Goal: Information Seeking & Learning: Learn about a topic

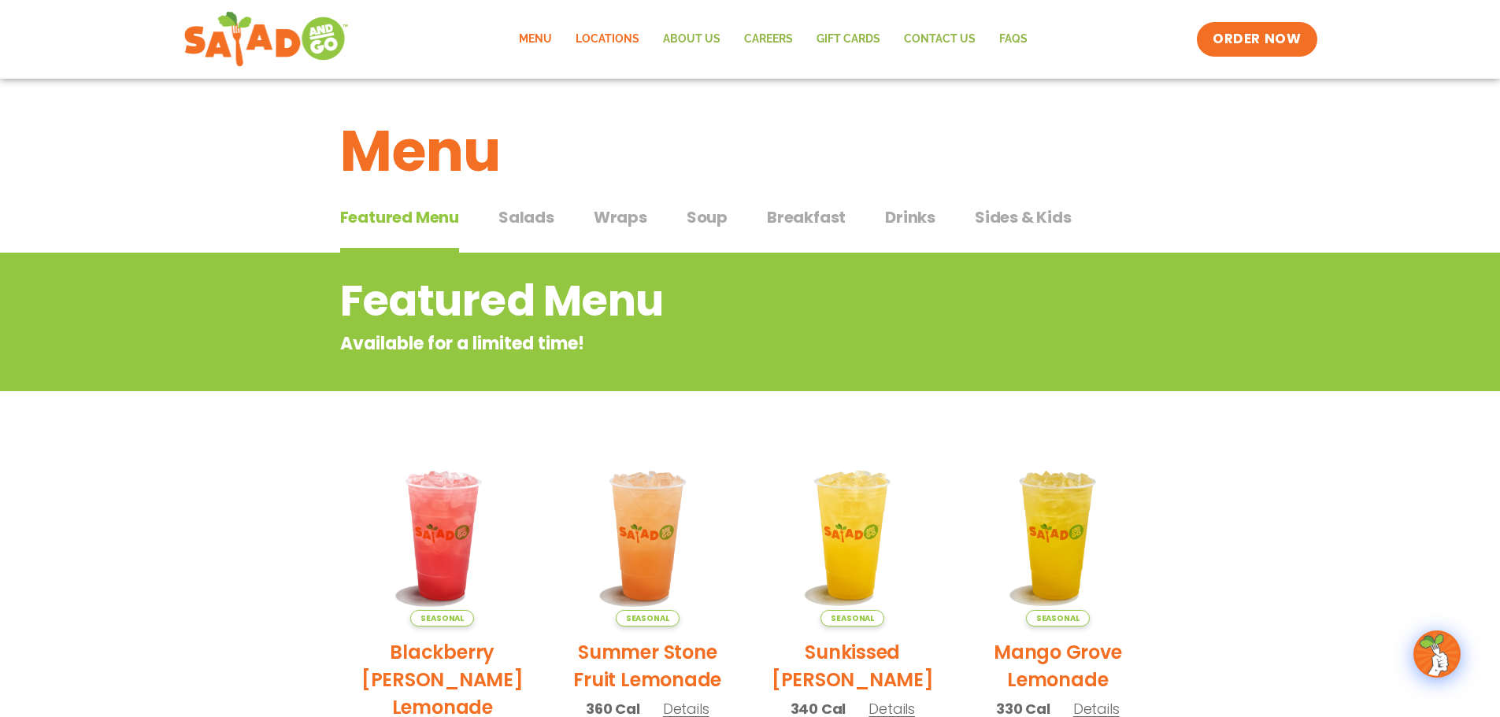
click at [600, 38] on link "Locations" at bounding box center [607, 39] width 87 height 36
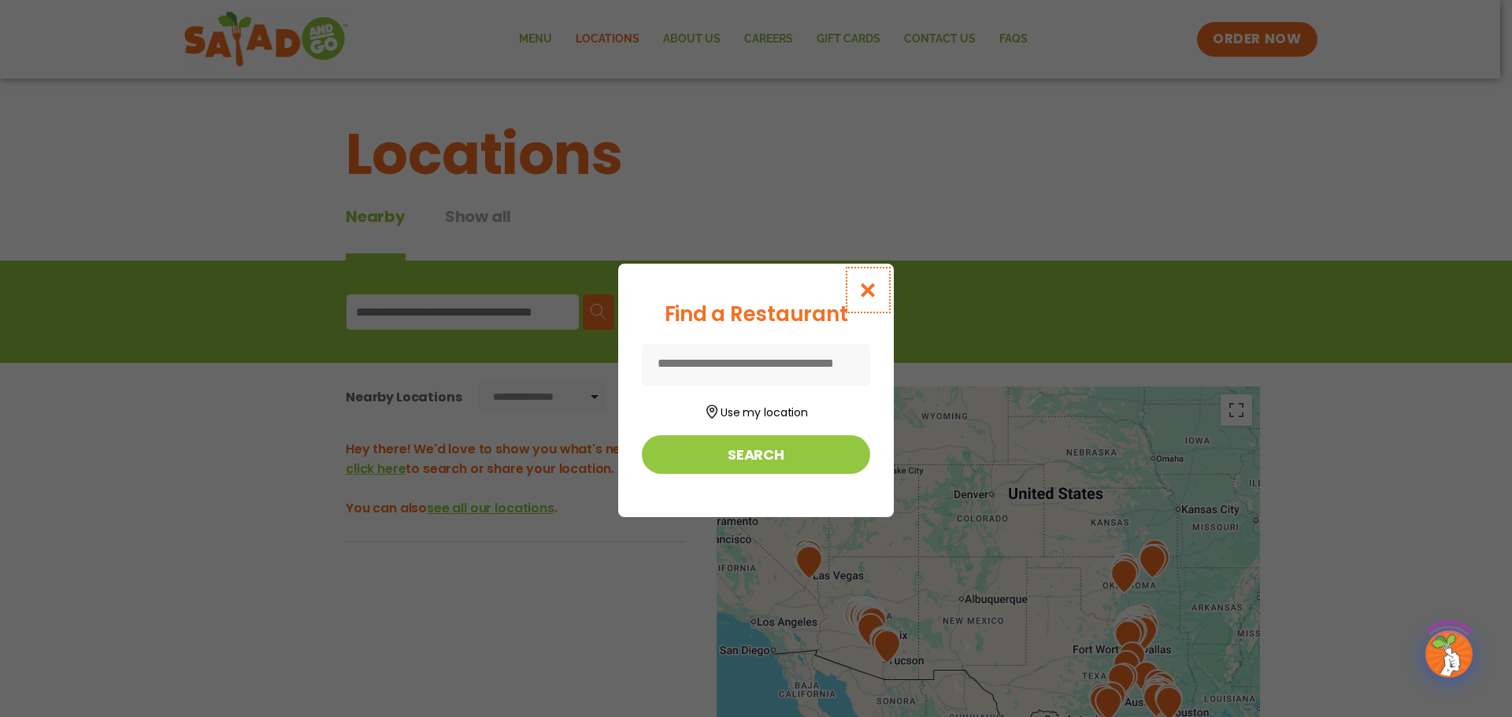
click at [865, 282] on icon "Close modal" at bounding box center [868, 290] width 20 height 17
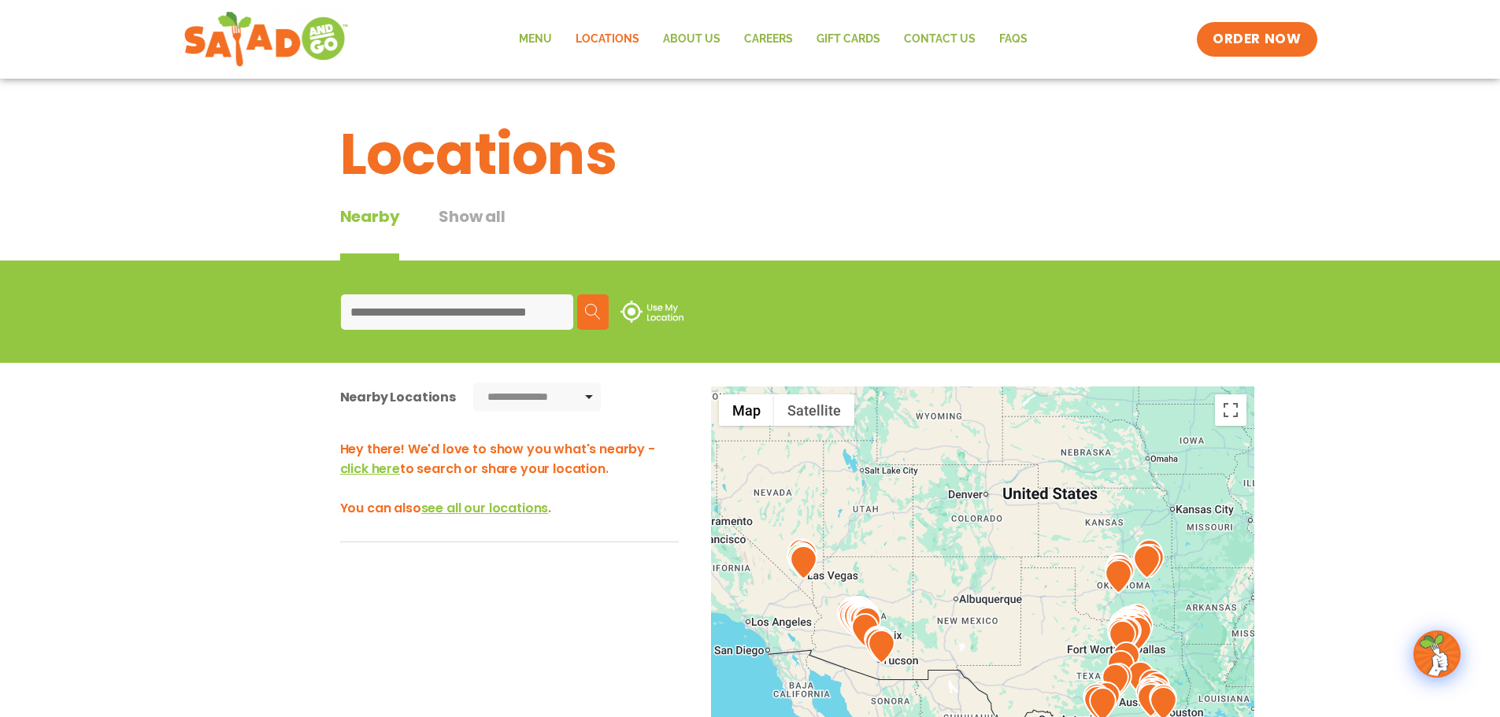
click at [427, 304] on input at bounding box center [457, 311] width 232 height 35
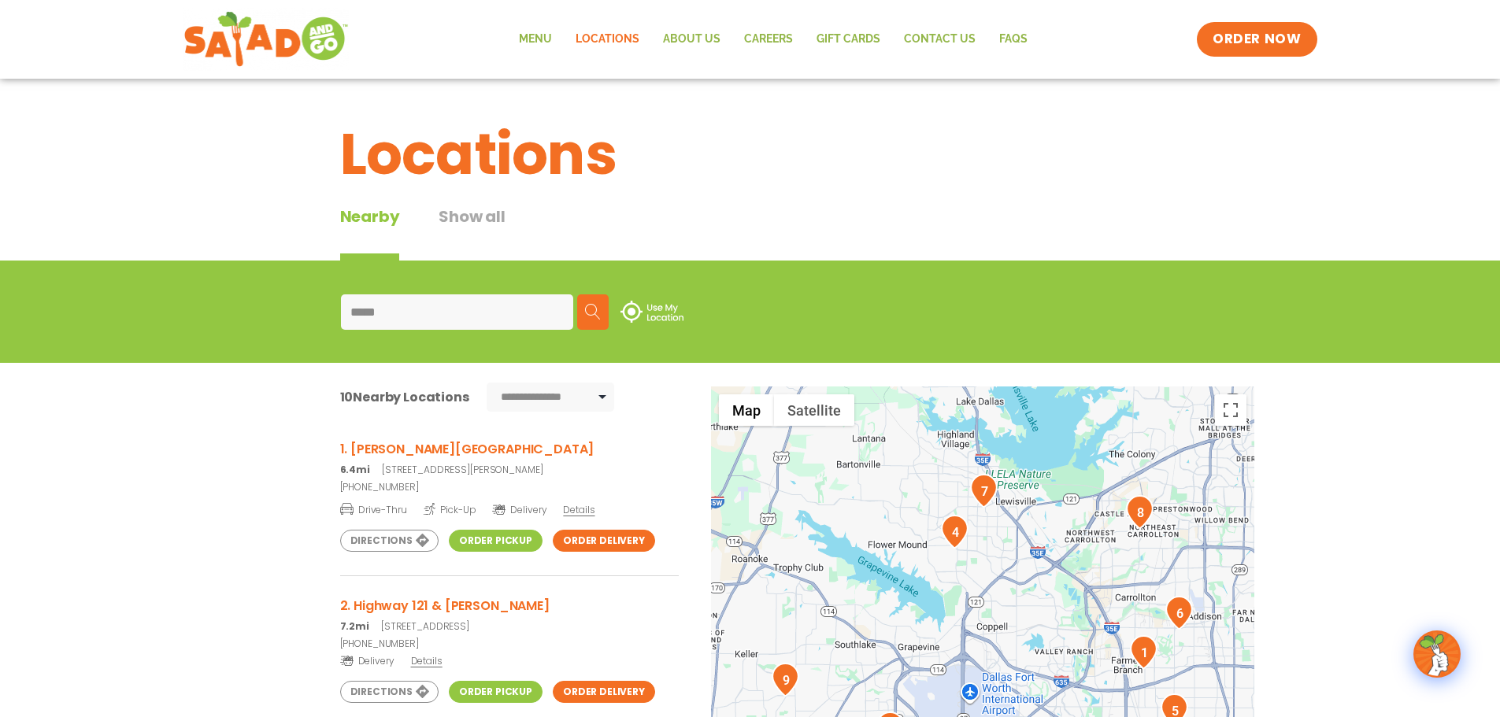
drag, startPoint x: 434, startPoint y: 322, endPoint x: 300, endPoint y: 314, distance: 134.1
click at [301, 314] on div "***** Search Use My Location" at bounding box center [750, 312] width 1500 height 102
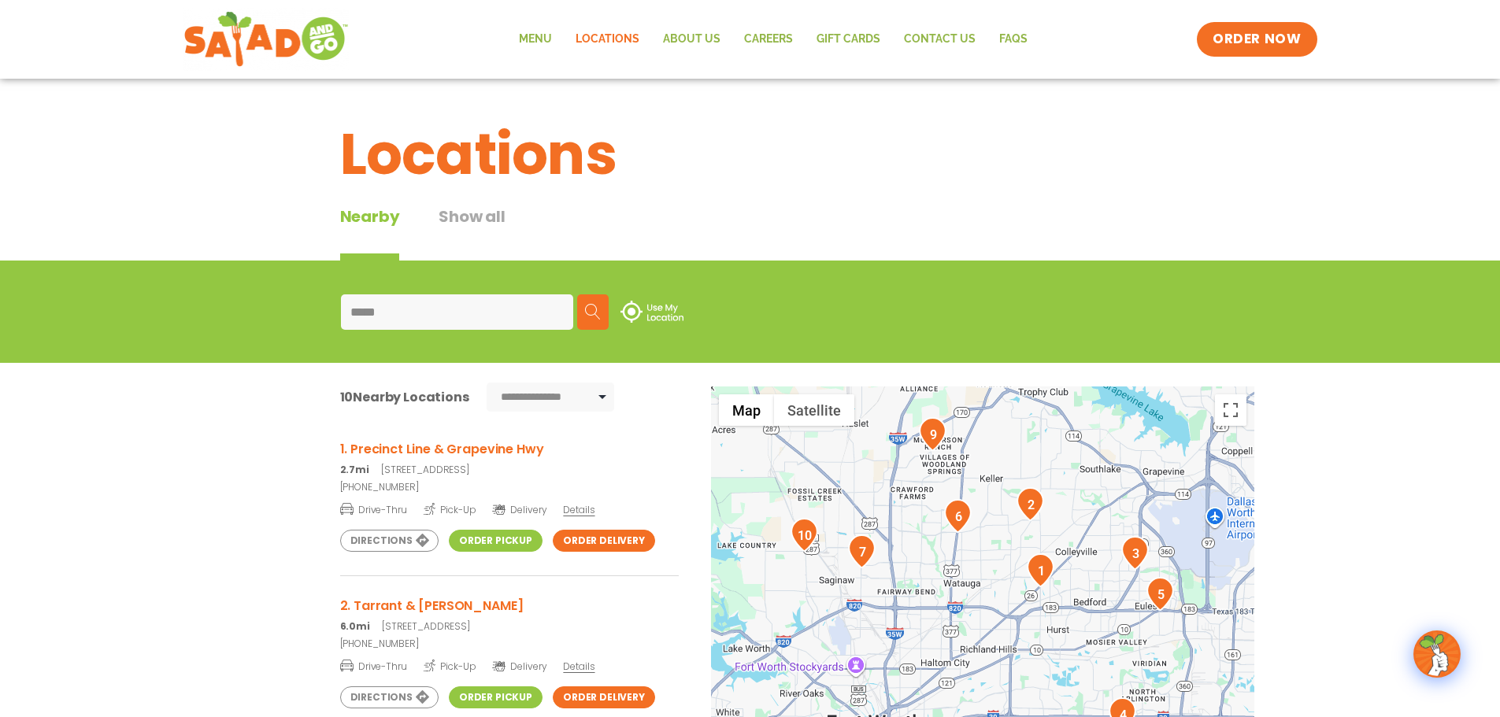
type input "*****"
click at [475, 480] on link "(817) 350-4391" at bounding box center [509, 487] width 339 height 14
click at [577, 503] on span "Details" at bounding box center [578, 509] width 31 height 13
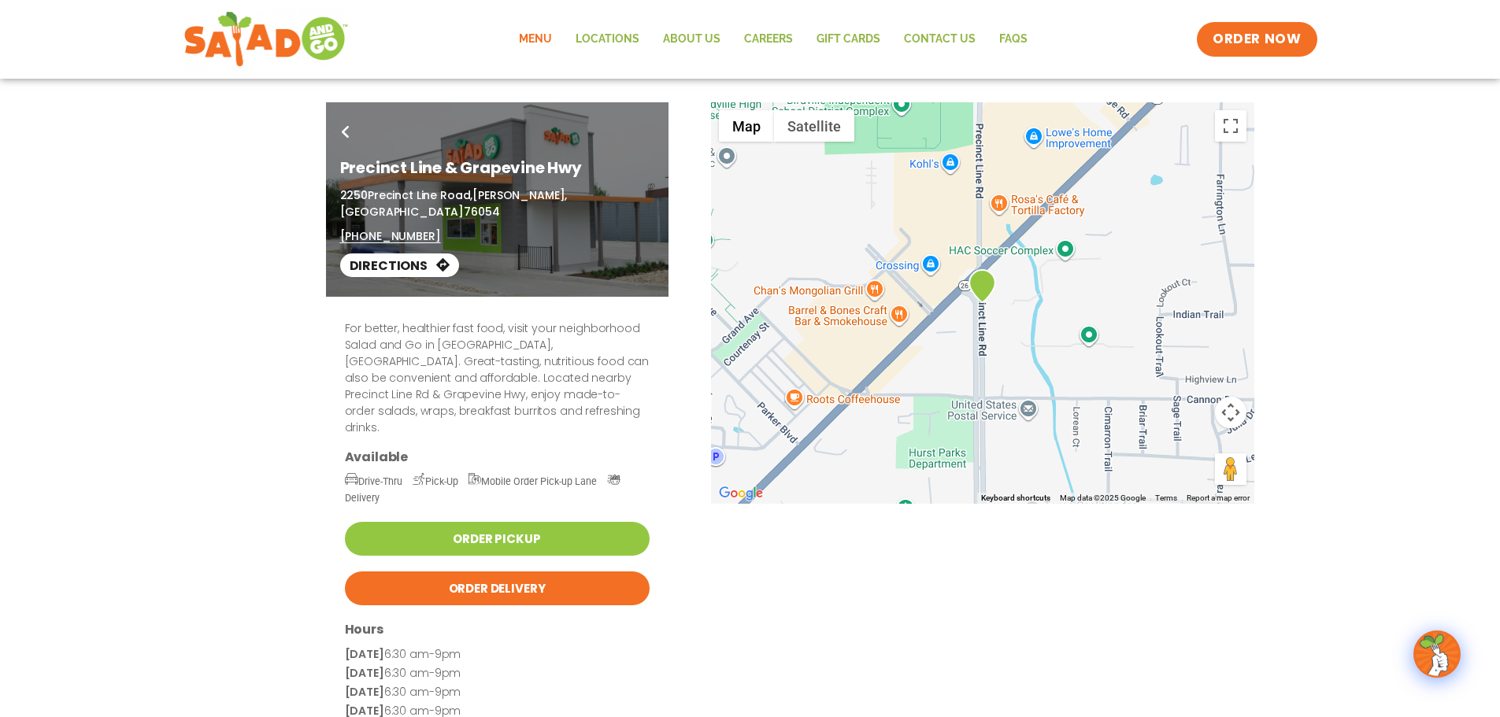
click at [535, 40] on link "Menu" at bounding box center [535, 39] width 57 height 36
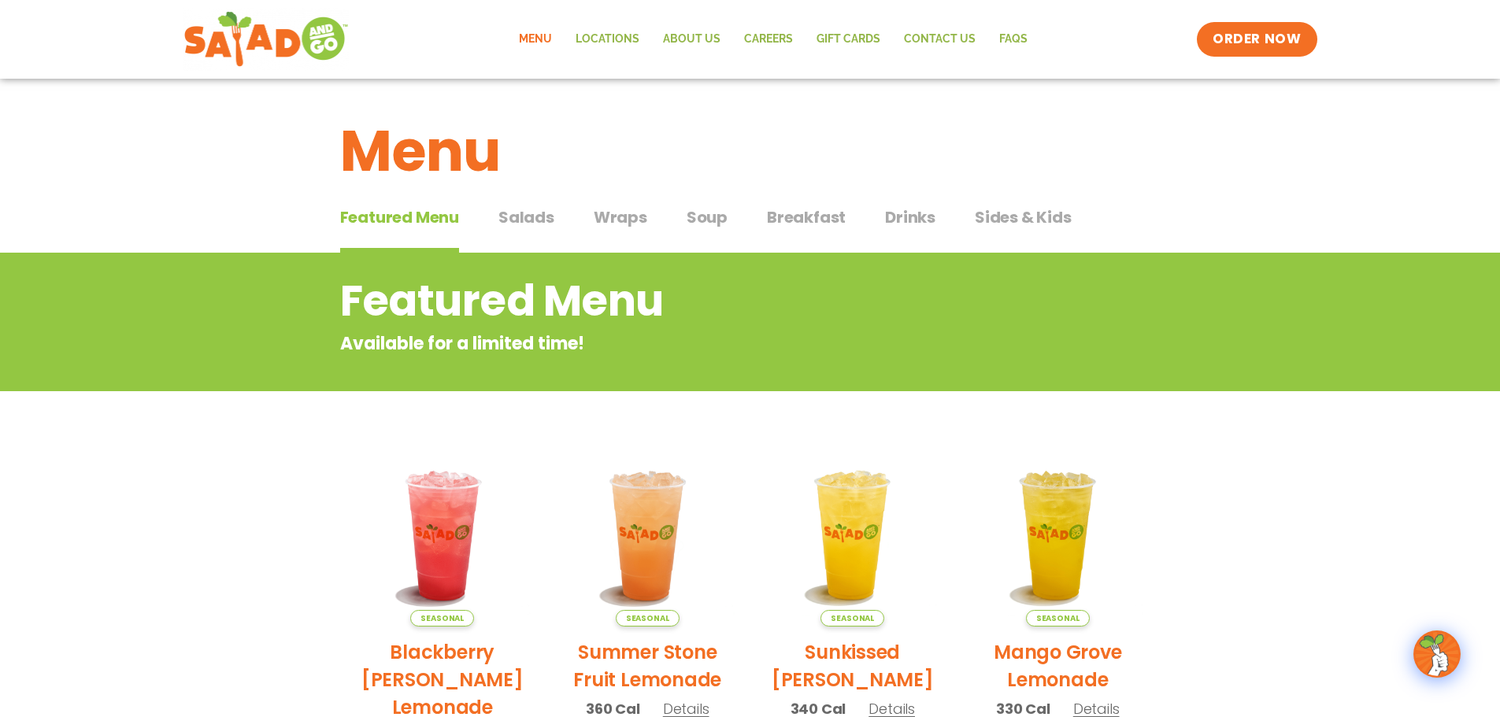
click at [789, 217] on span "Breakfast" at bounding box center [806, 217] width 79 height 24
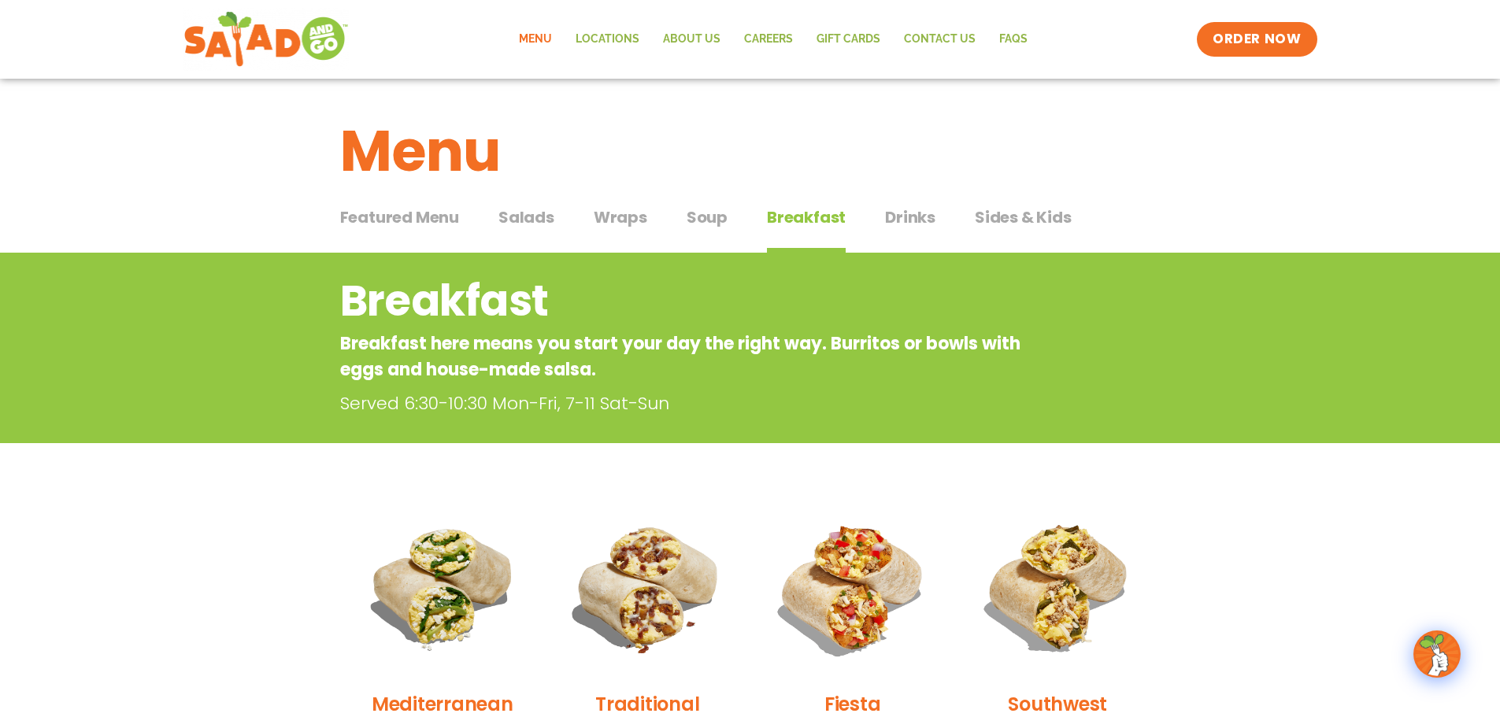
click at [540, 208] on span "Salads" at bounding box center [526, 217] width 56 height 24
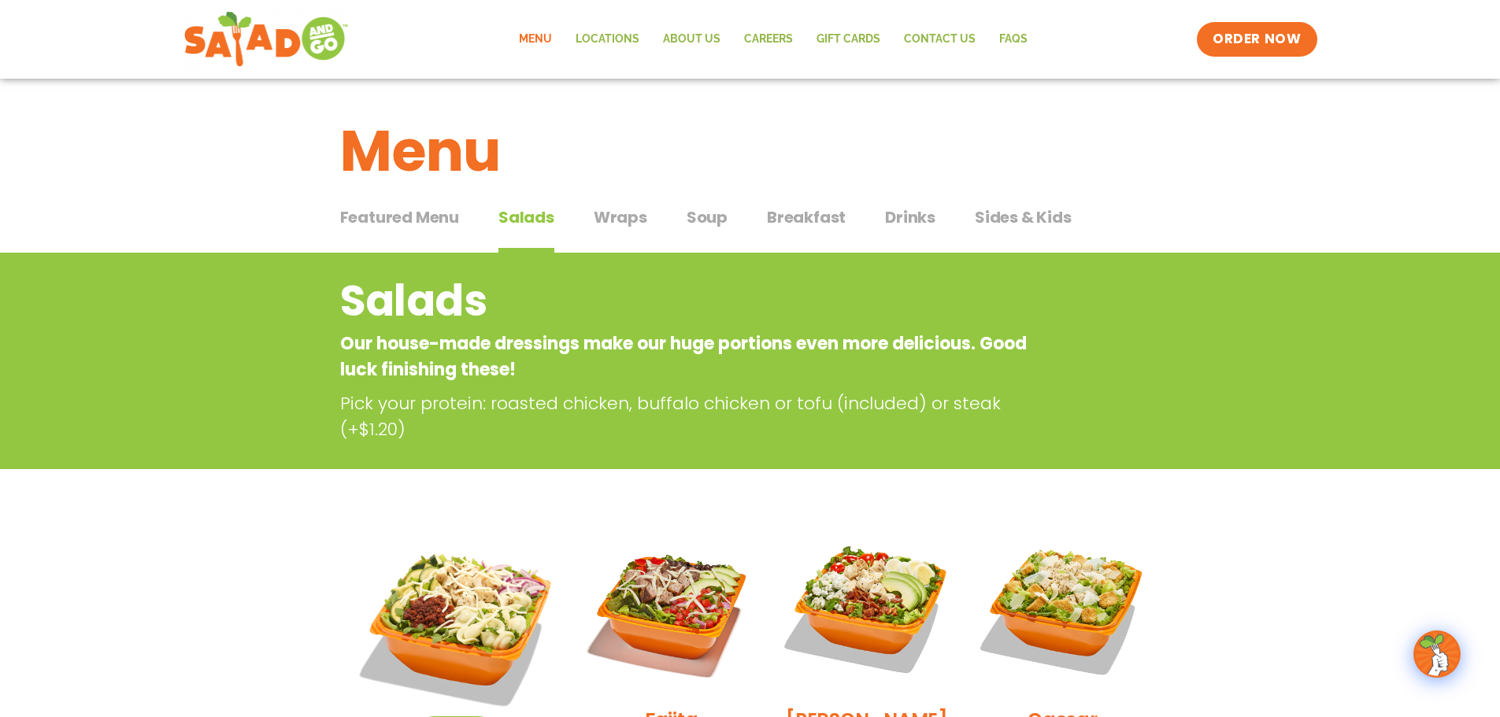
click at [605, 202] on div "Featured Menu Featured Menu Salads Salads Wraps Wraps Soup Soup Breakfast Break…" at bounding box center [750, 227] width 820 height 54
click at [613, 213] on span "Wraps" at bounding box center [621, 217] width 54 height 24
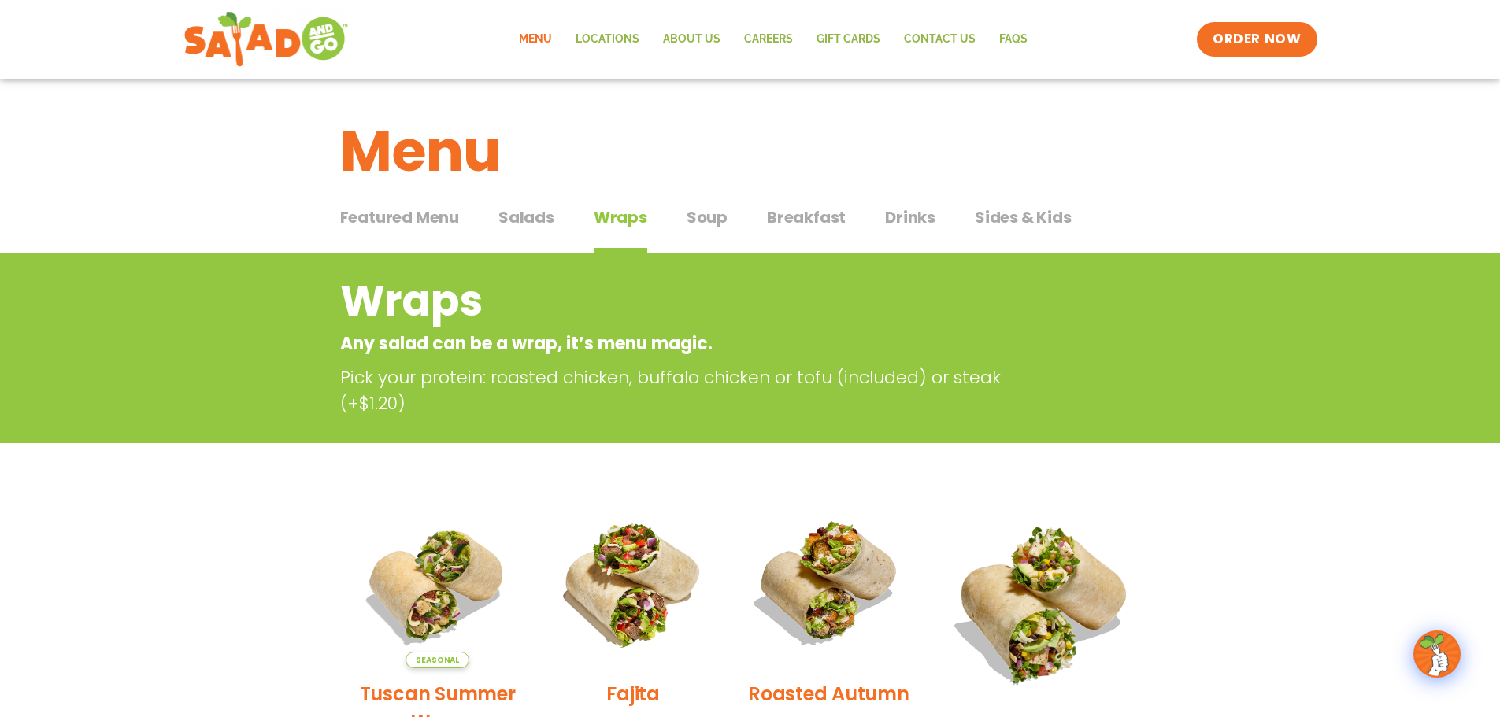
click at [518, 224] on span "Salads" at bounding box center [526, 217] width 56 height 24
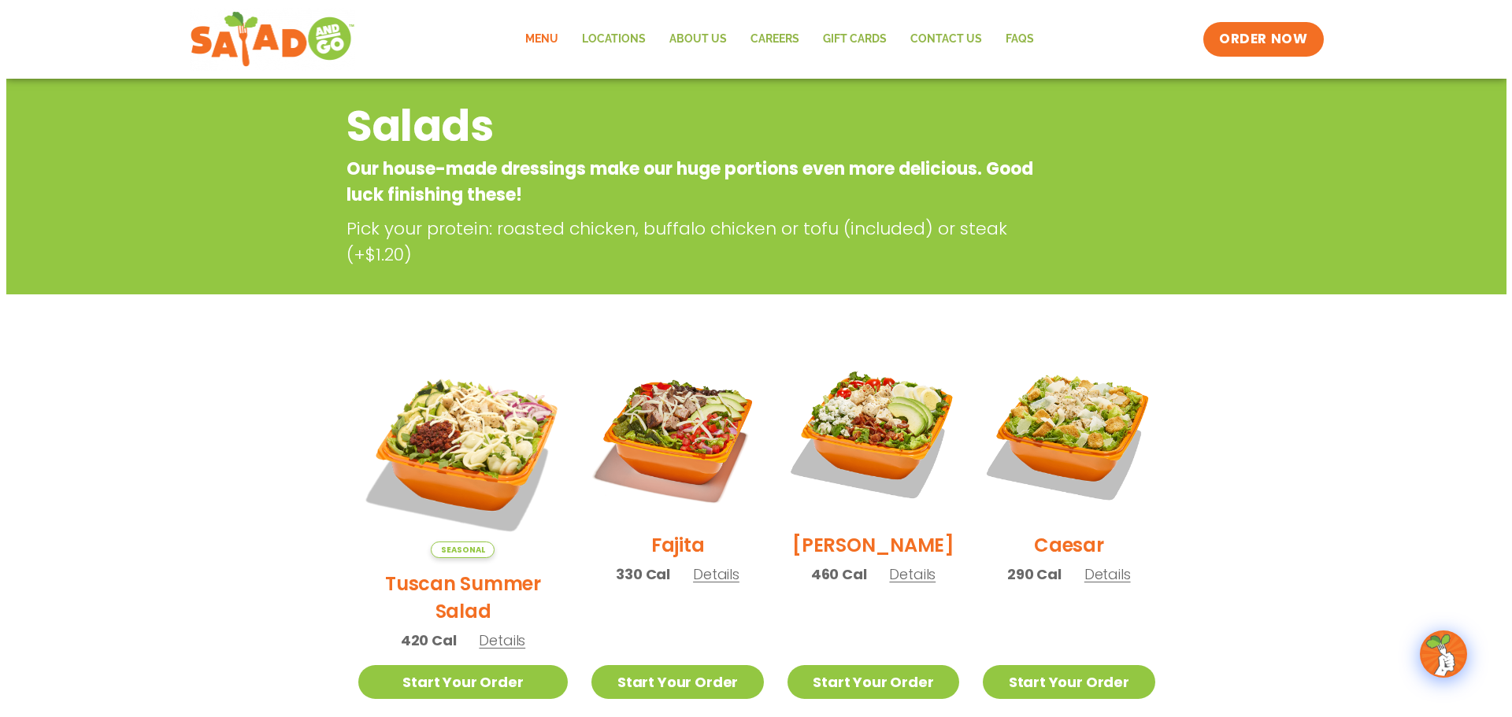
scroll to position [157, 0]
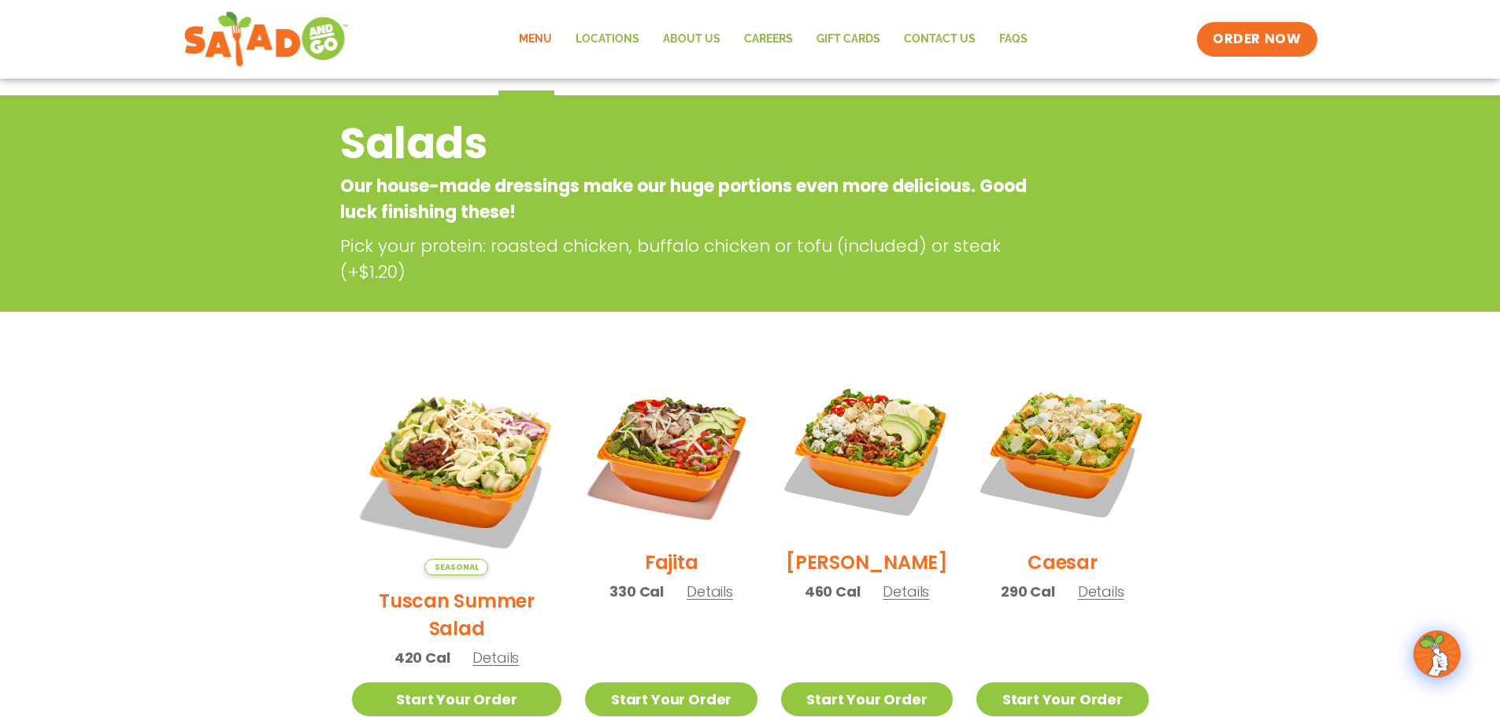
click at [1097, 598] on span "Details" at bounding box center [1101, 592] width 46 height 20
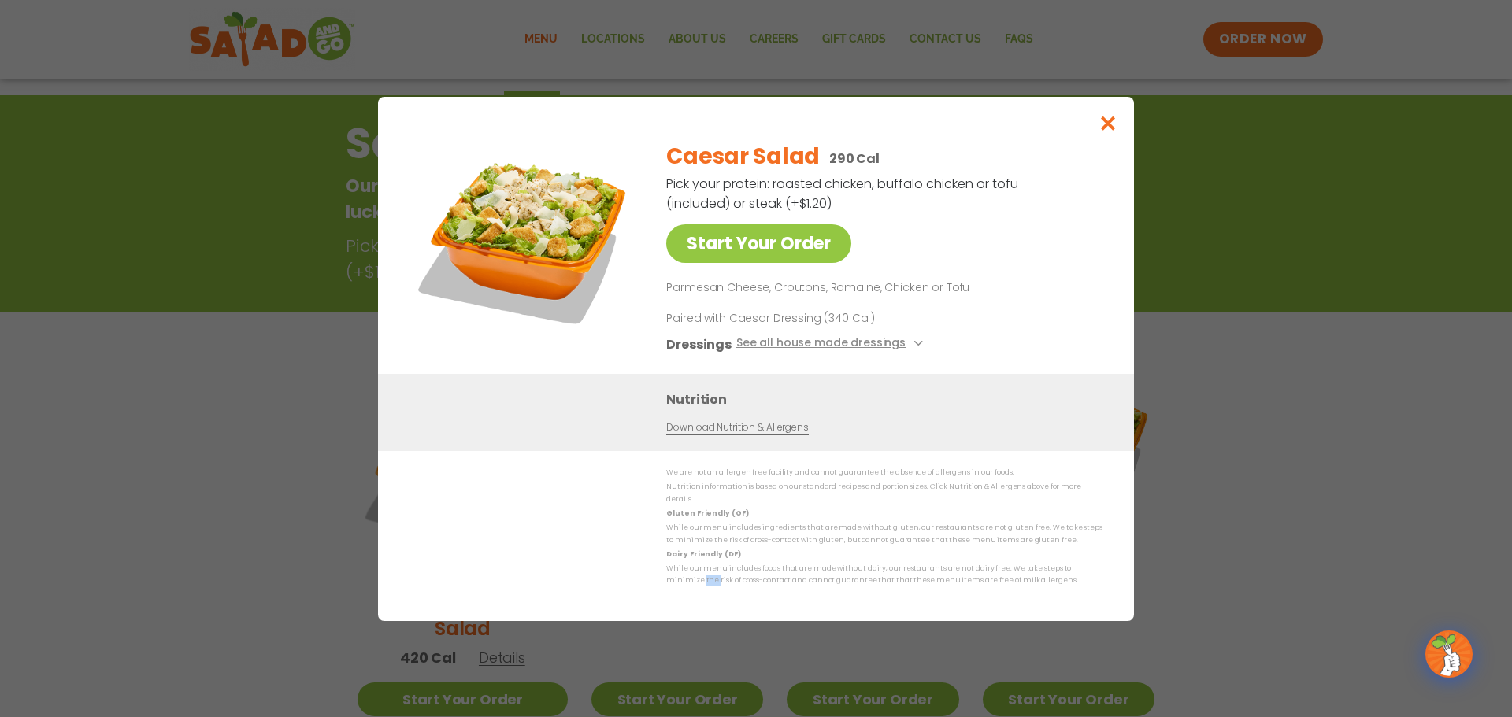
click at [1097, 598] on div "Start Your Order Caesar Salad 290 Cal Pick your protein: roasted chicken, buffa…" at bounding box center [756, 359] width 756 height 524
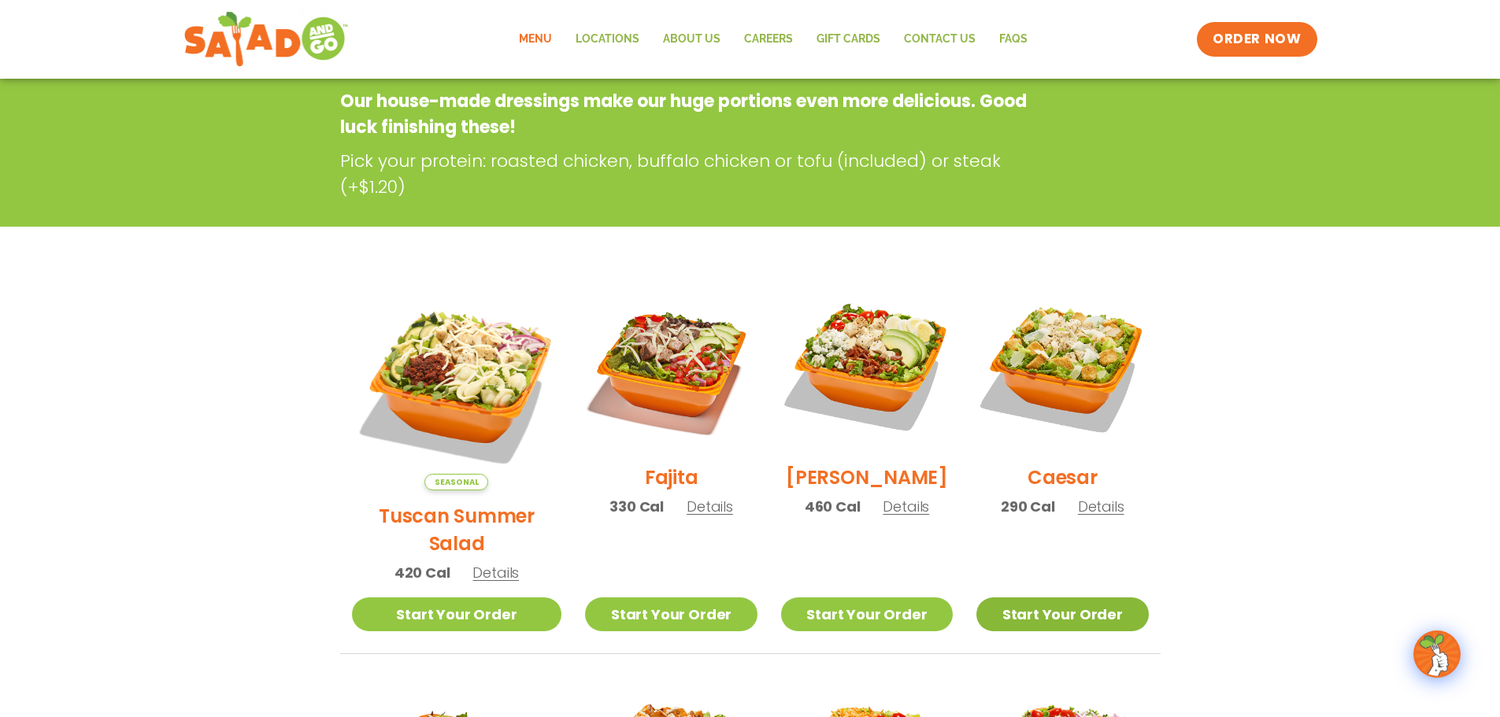
scroll to position [253, 0]
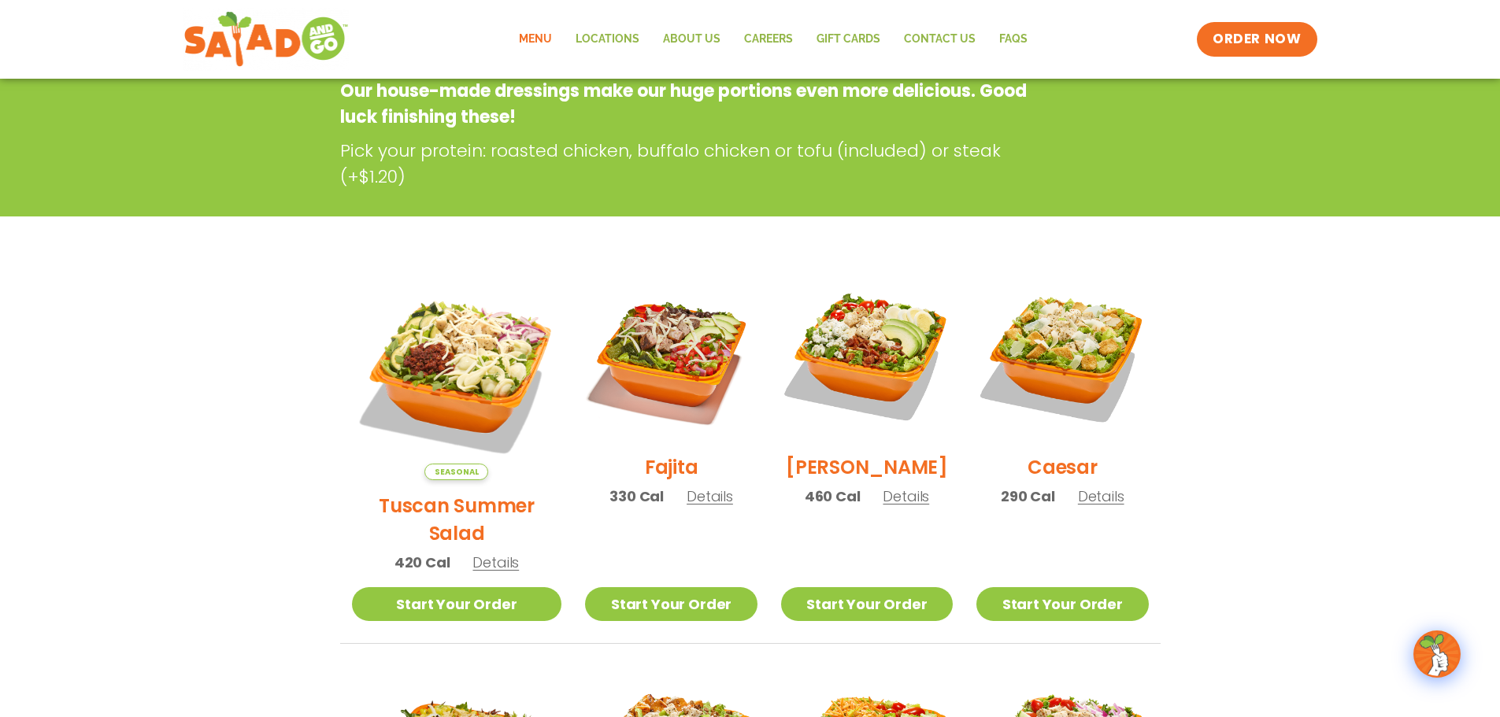
click at [1097, 505] on span "Details" at bounding box center [1101, 497] width 46 height 20
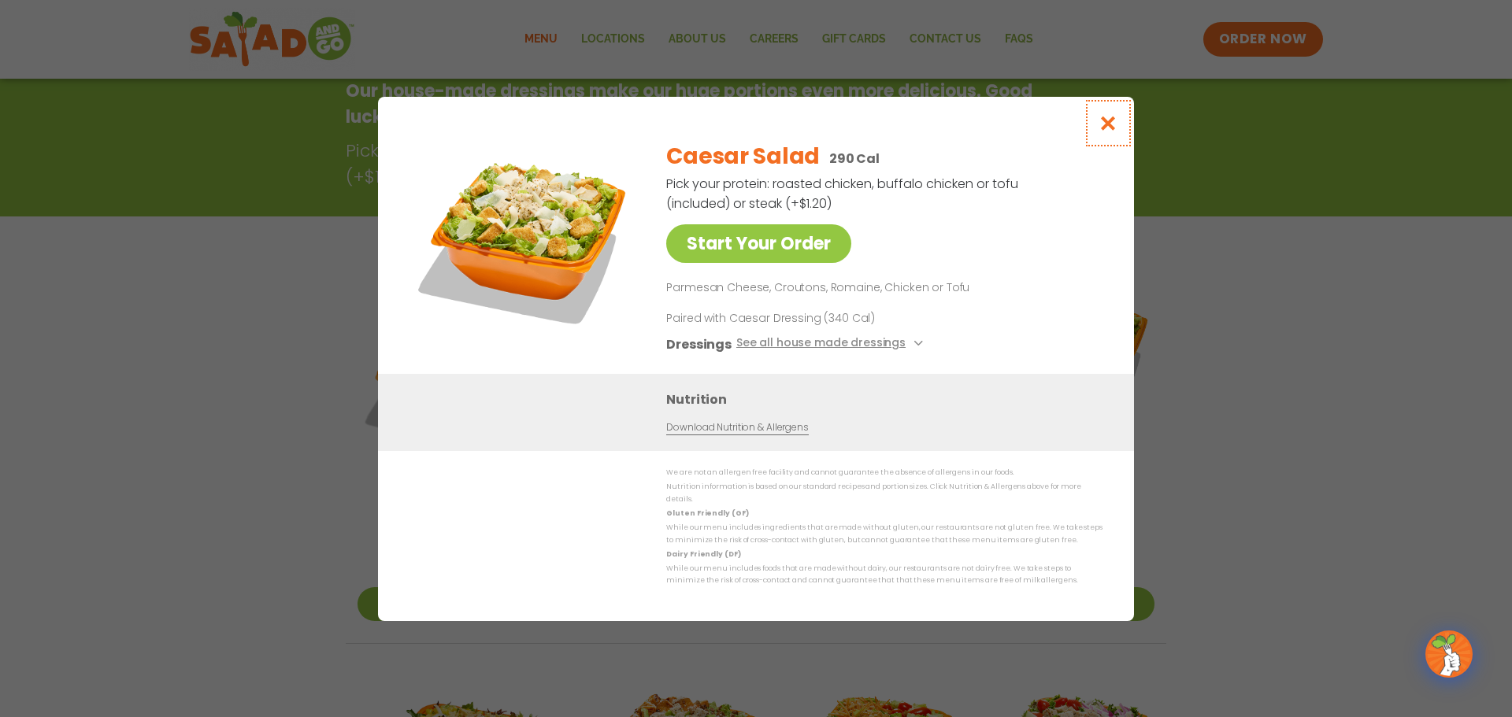
click at [1105, 143] on button "Close modal" at bounding box center [1108, 123] width 51 height 53
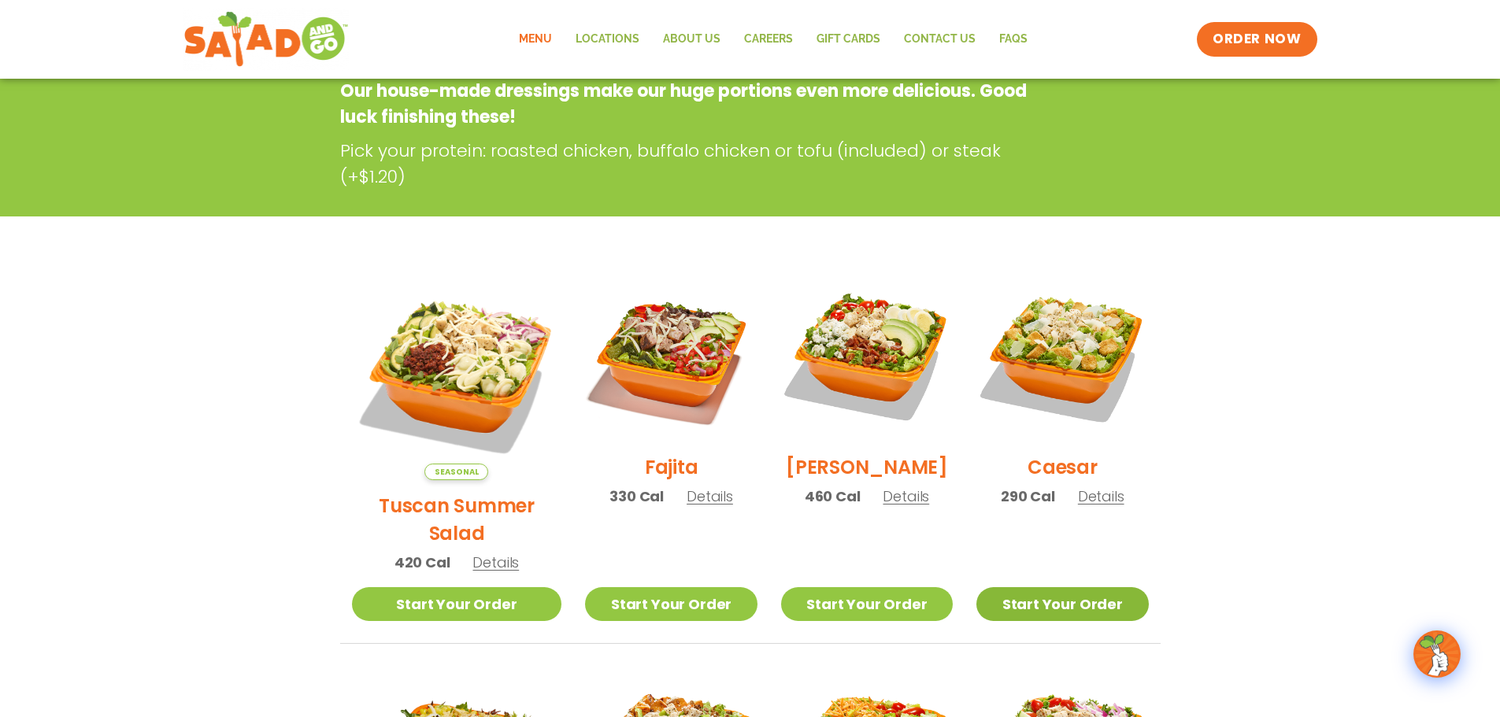
click at [1101, 587] on link "Start Your Order" at bounding box center [1062, 604] width 172 height 34
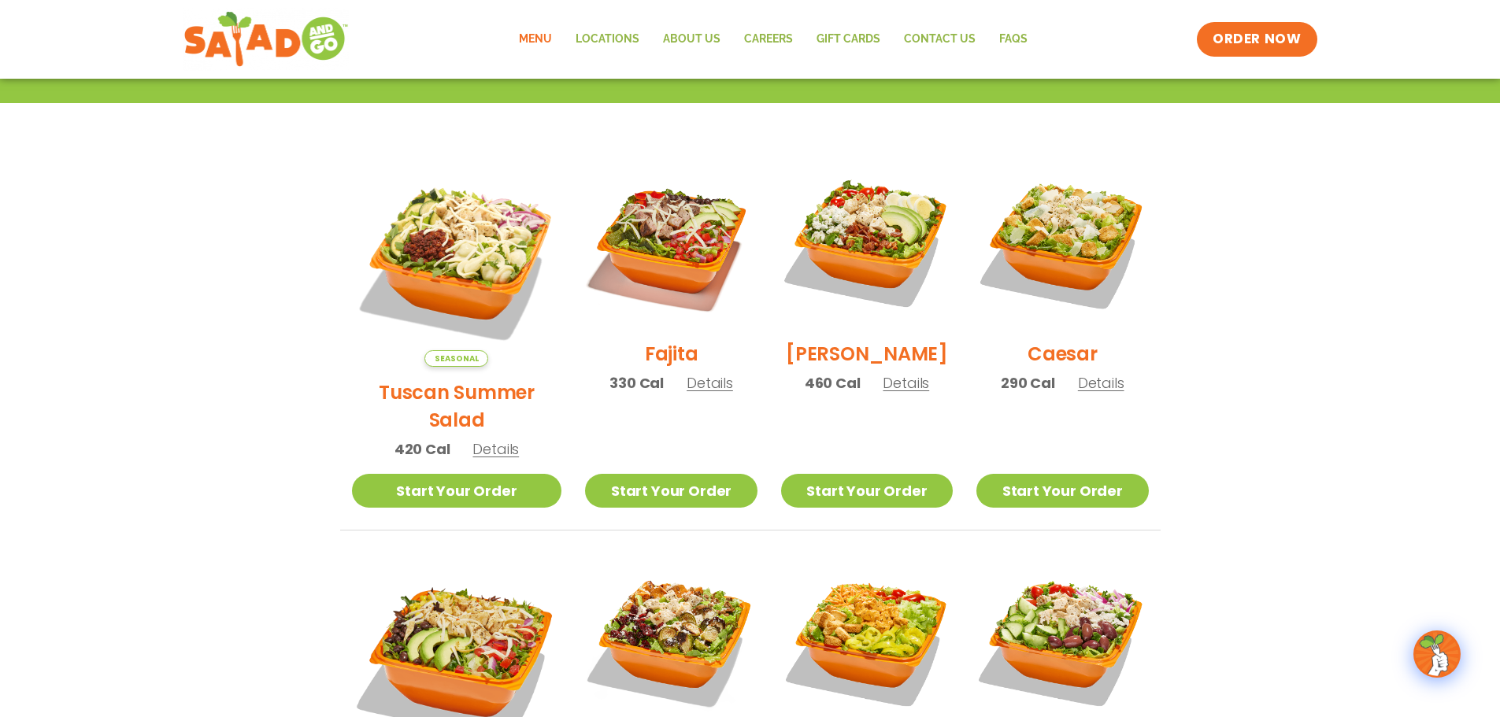
scroll to position [394, 0]
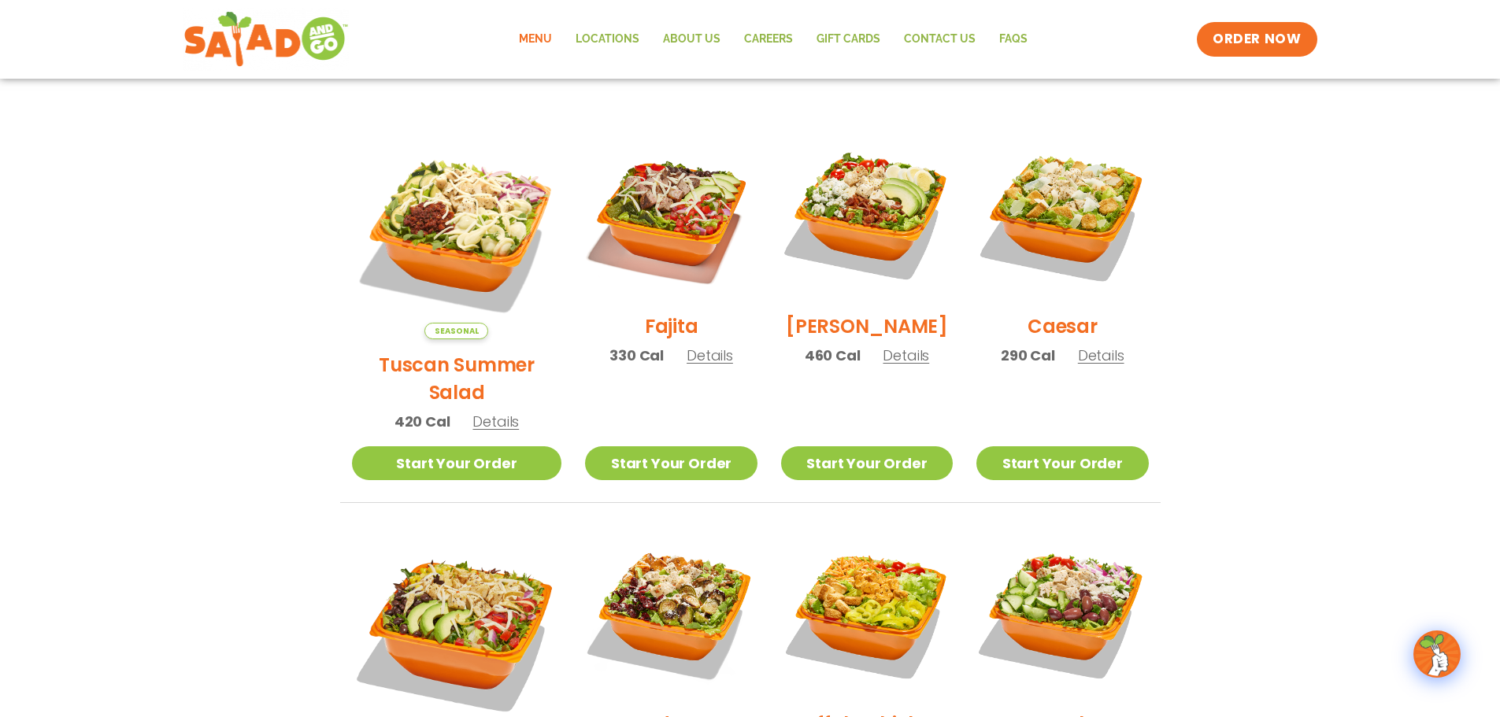
click at [1102, 353] on div "Caesar 290 Cal Details" at bounding box center [1062, 254] width 172 height 251
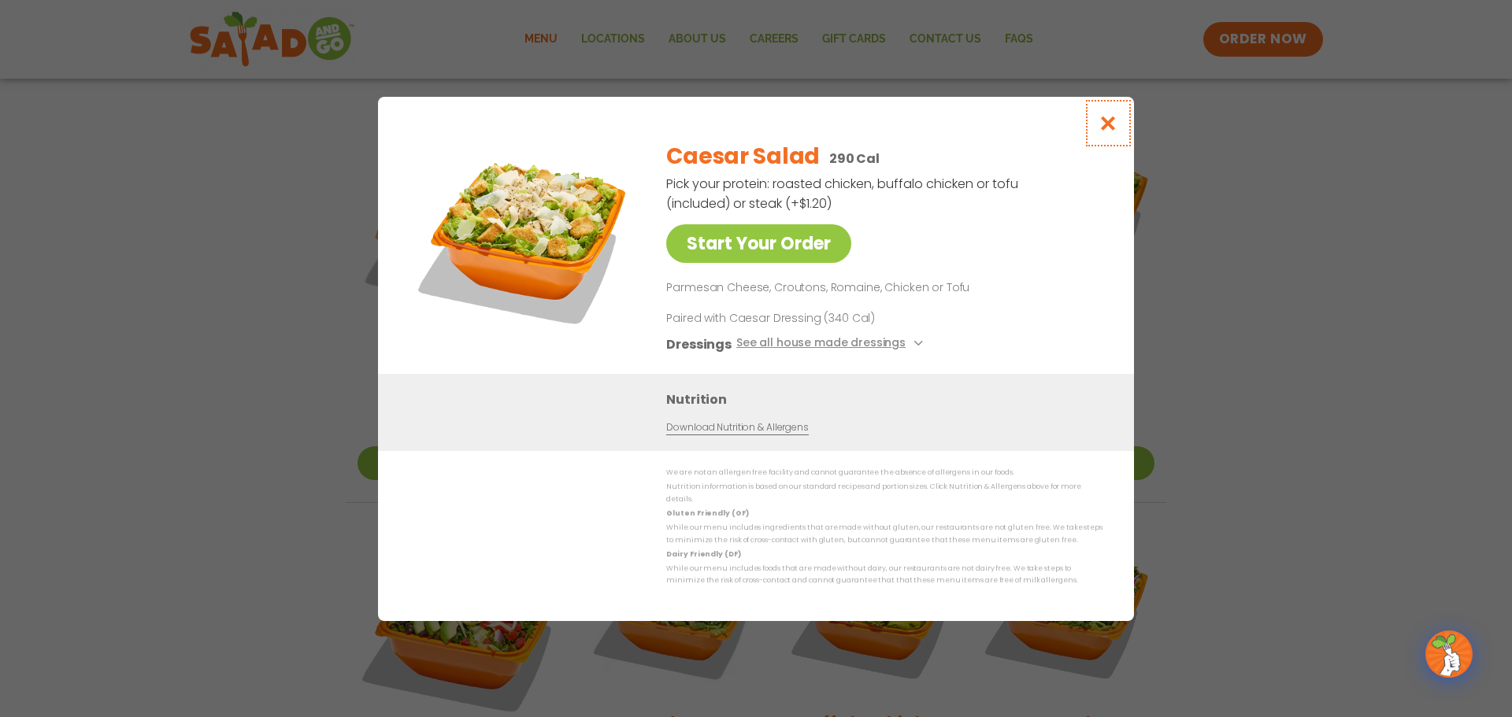
click at [1104, 131] on icon "Close modal" at bounding box center [1108, 123] width 20 height 17
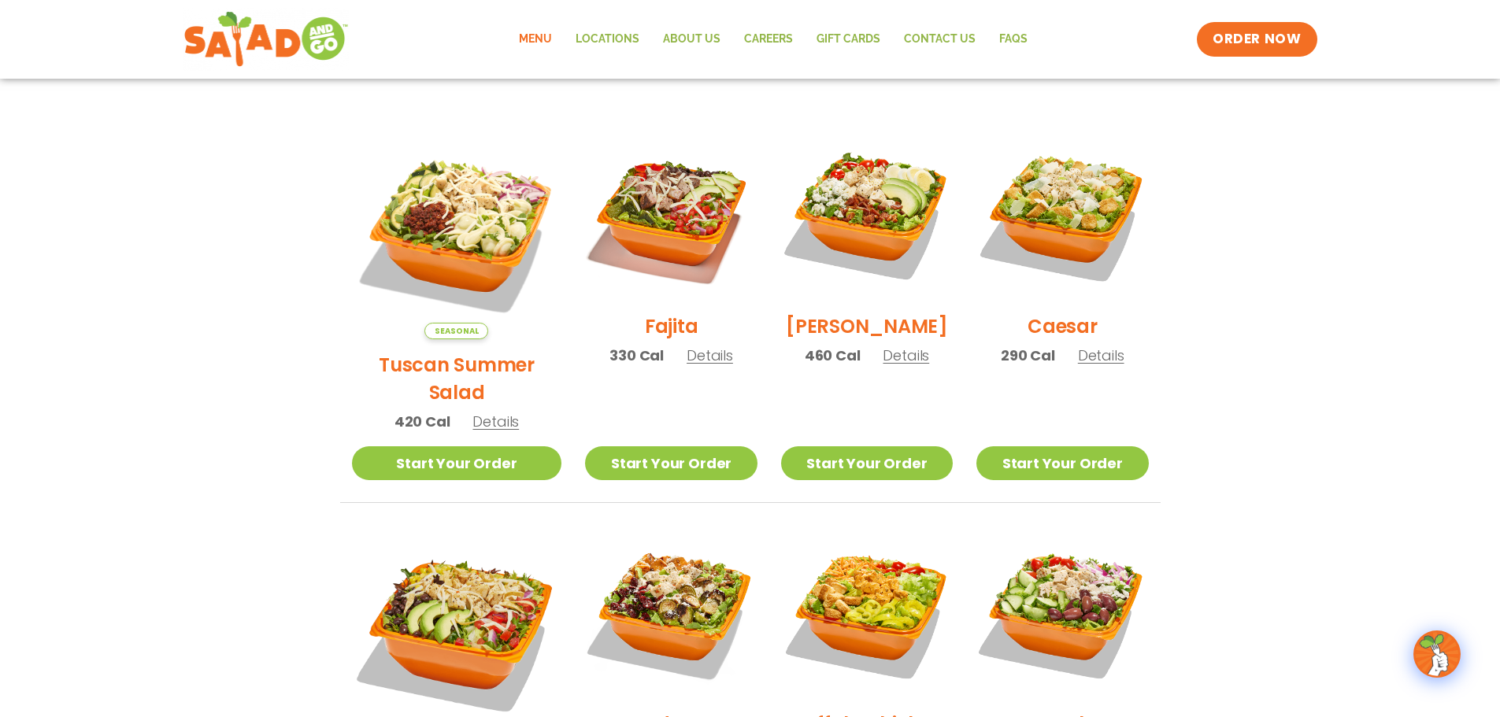
scroll to position [472, 0]
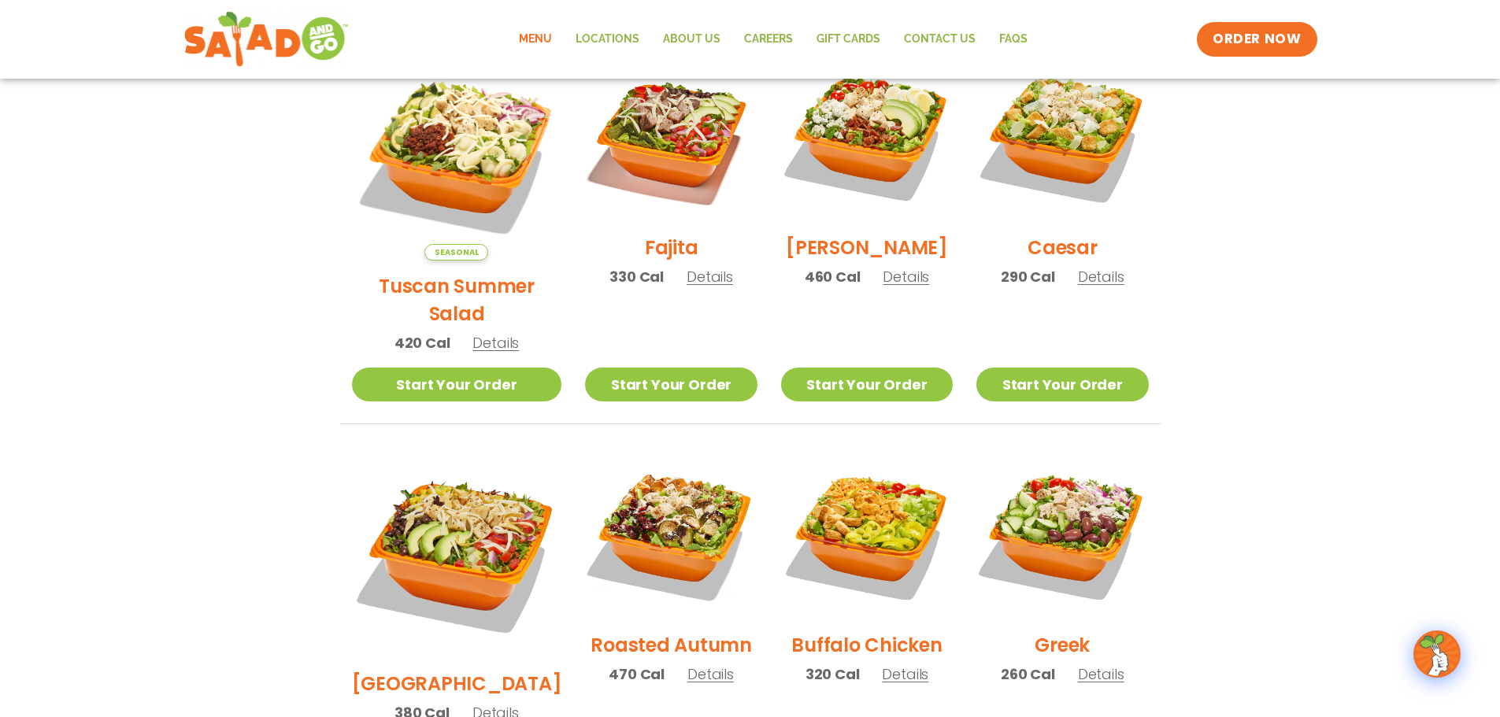
click at [1099, 500] on img at bounding box center [1062, 534] width 172 height 172
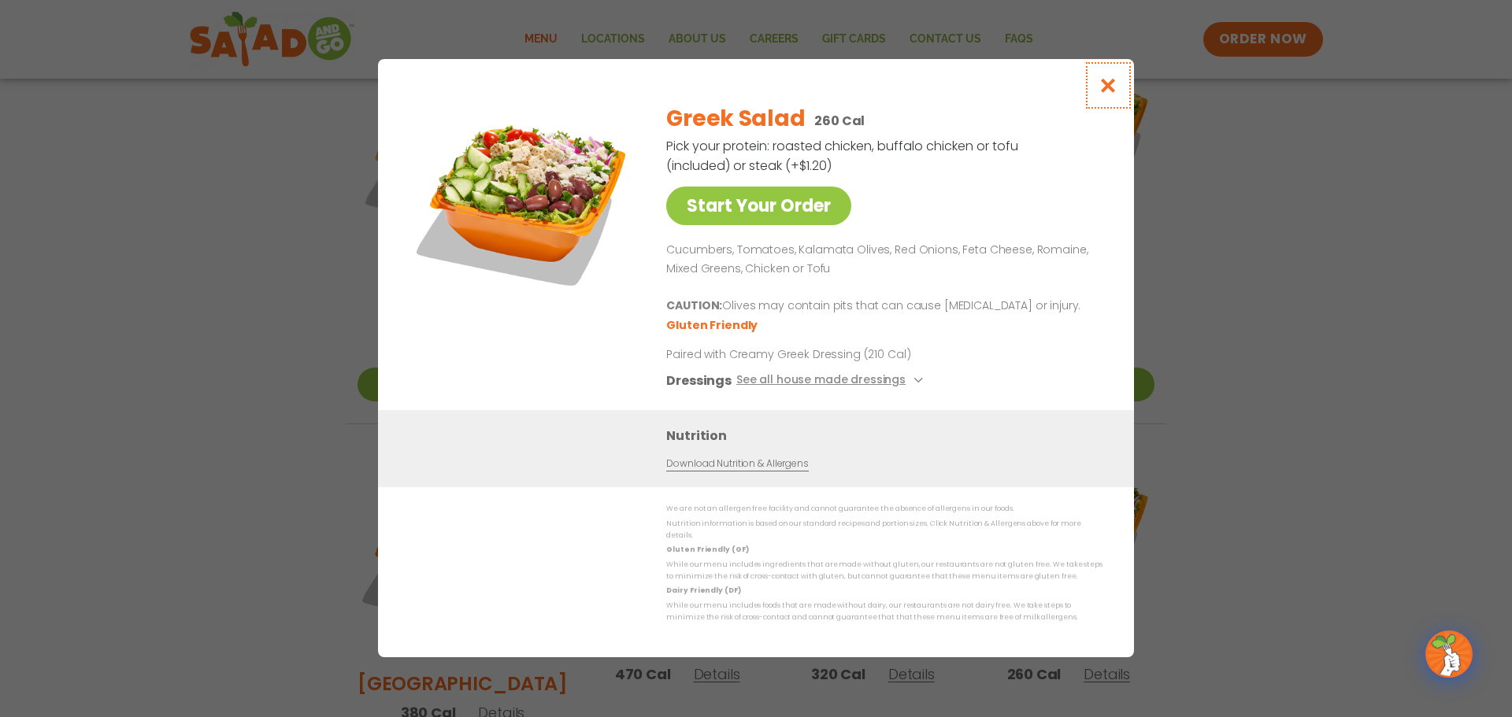
click at [1095, 98] on button "Close modal" at bounding box center [1108, 85] width 51 height 53
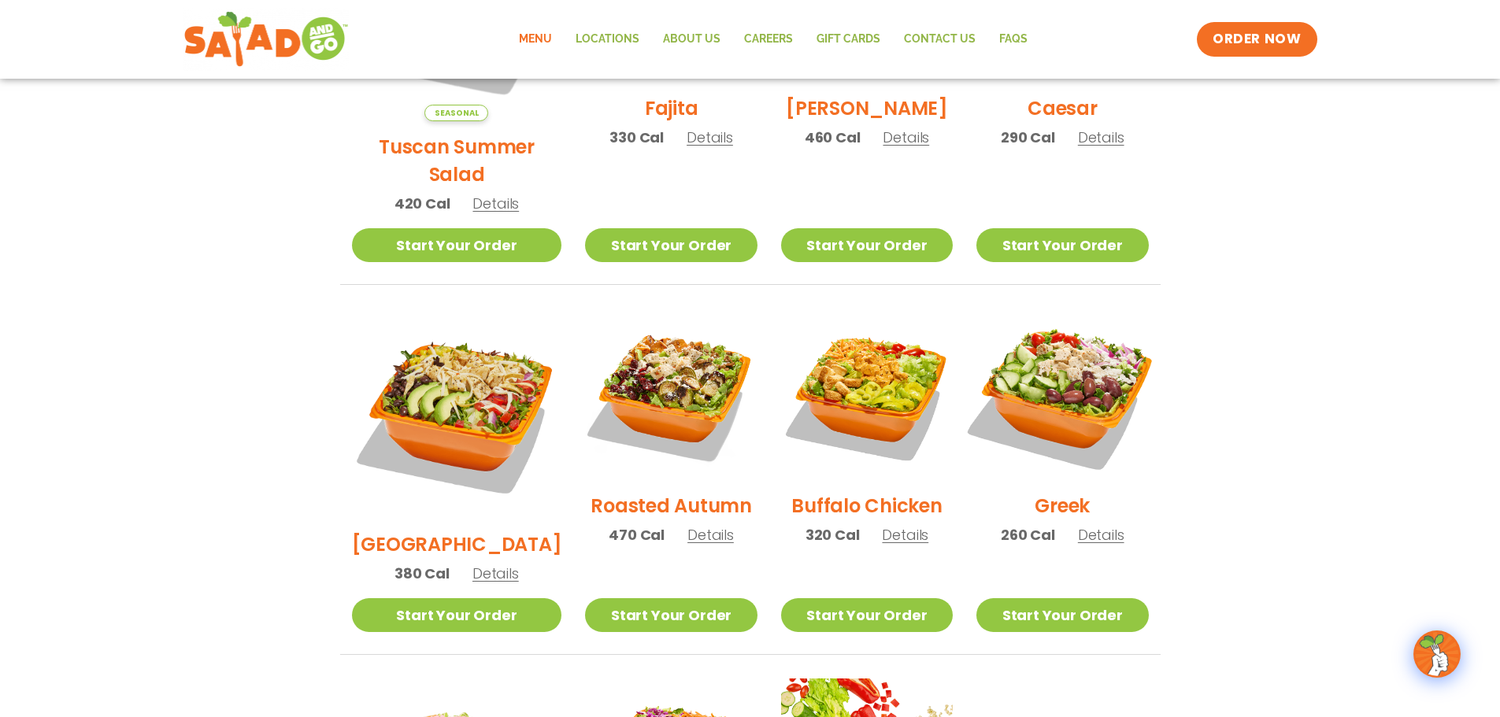
scroll to position [709, 0]
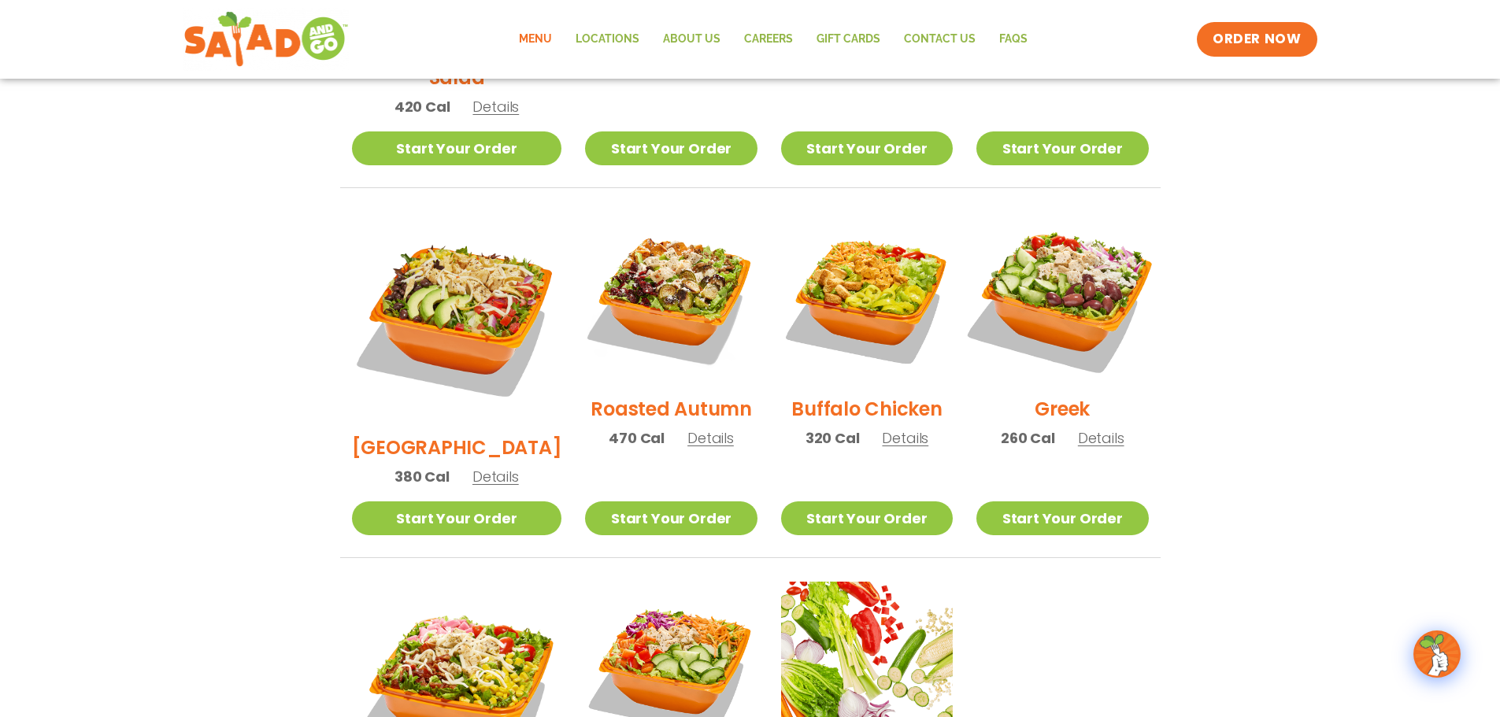
click at [1084, 274] on img at bounding box center [1062, 298] width 202 height 202
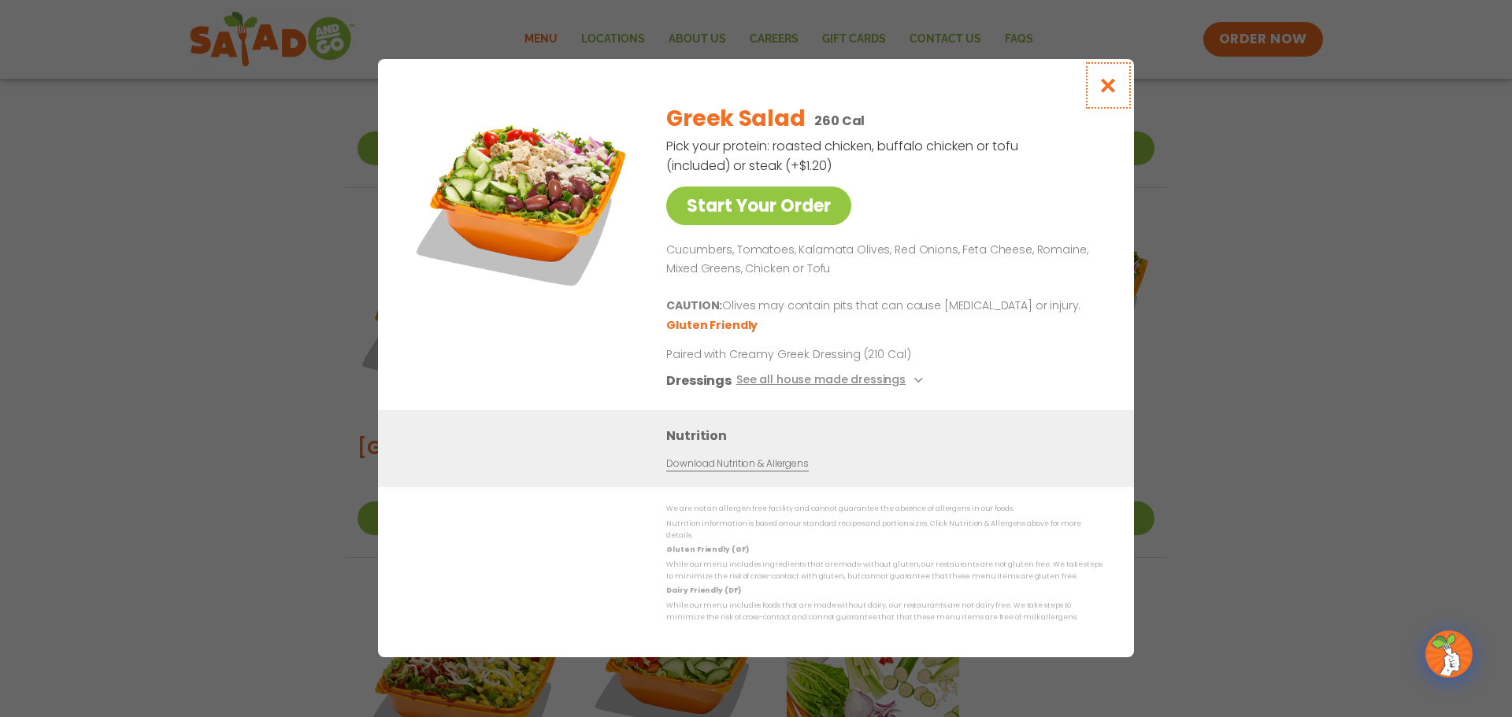
click at [1114, 91] on icon "Close modal" at bounding box center [1108, 85] width 20 height 17
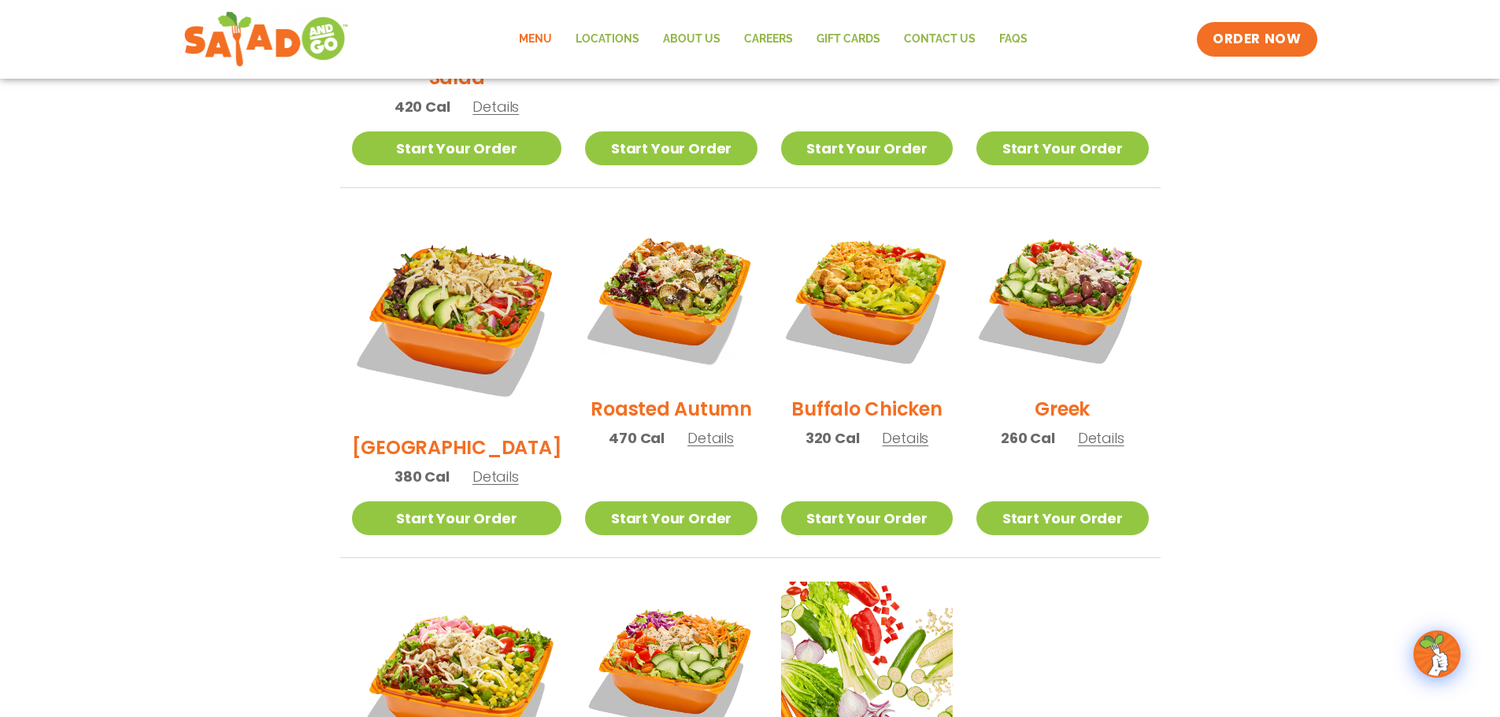
click at [1094, 428] on span "Details" at bounding box center [1101, 438] width 46 height 20
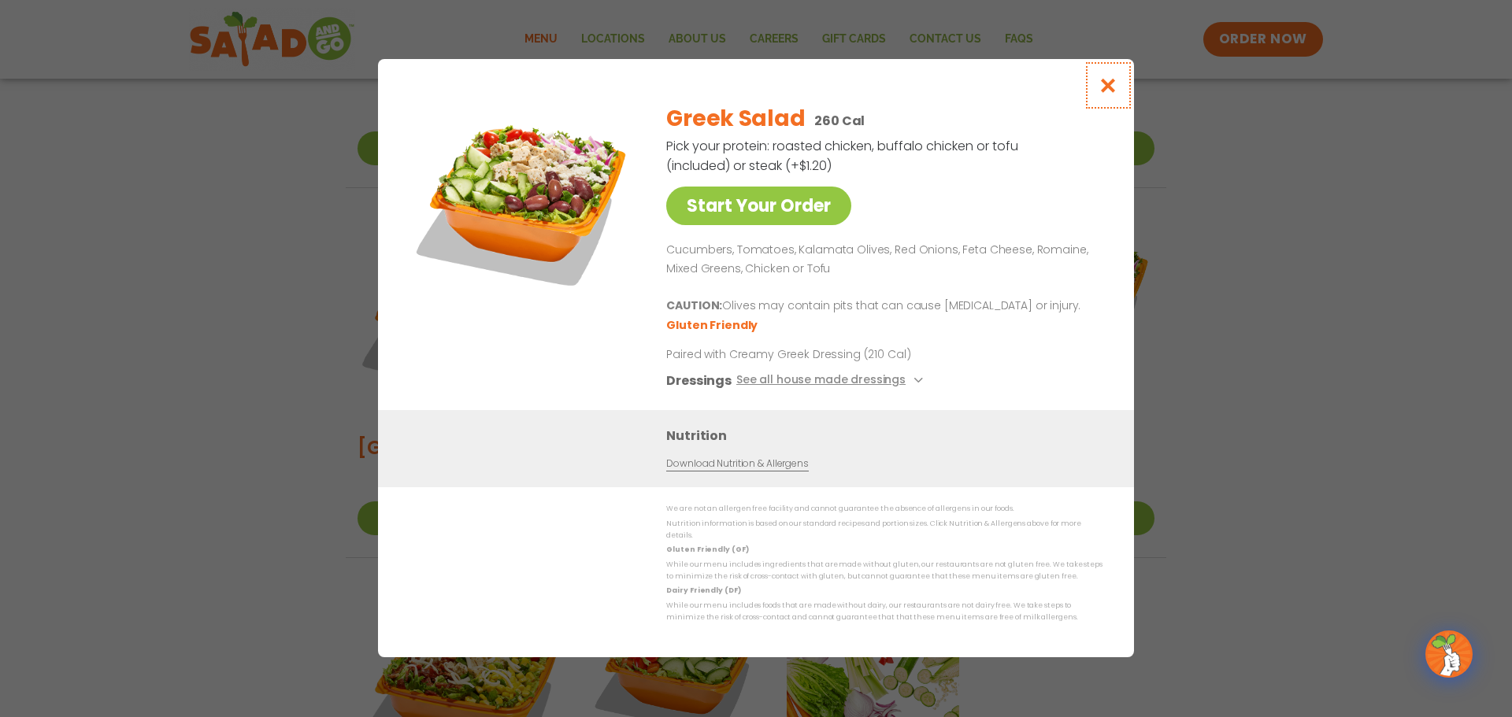
click at [1102, 94] on icon "Close modal" at bounding box center [1108, 85] width 20 height 17
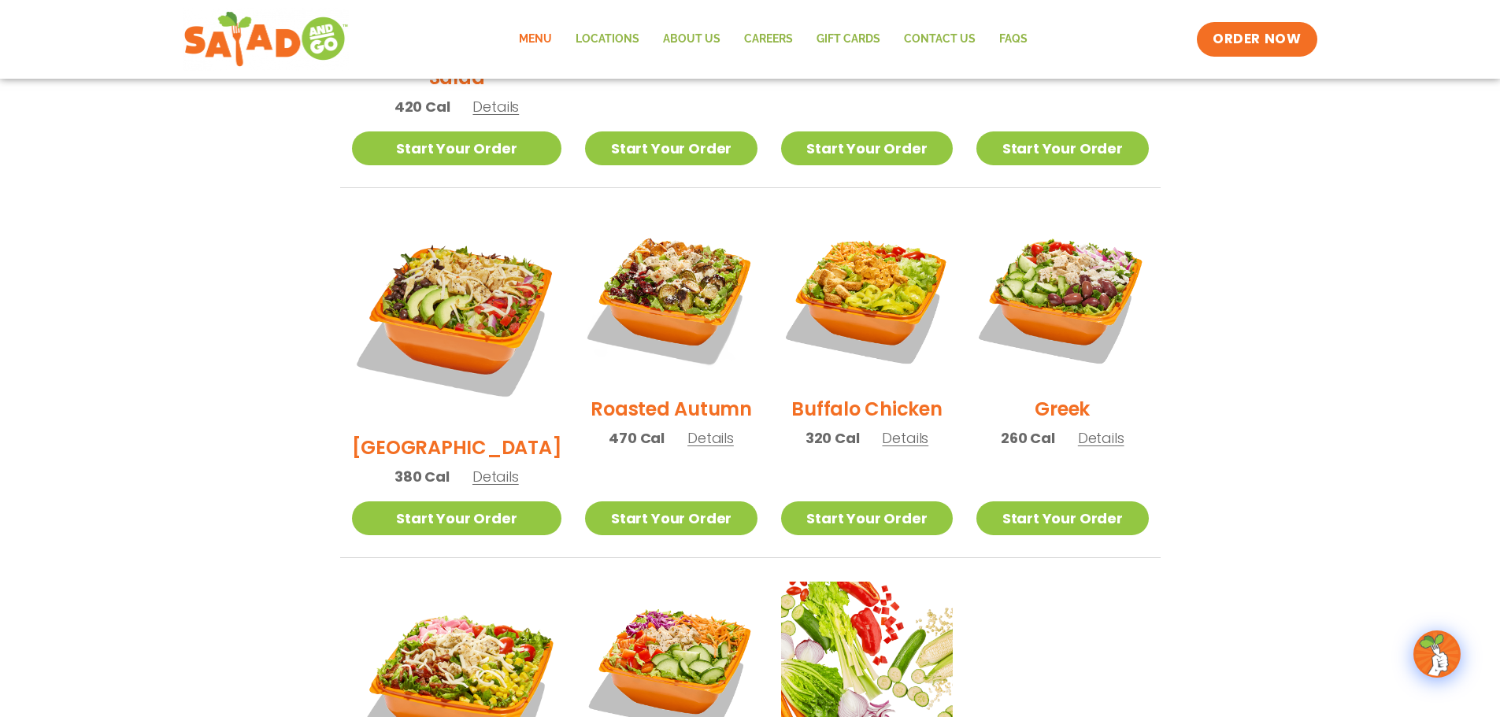
click at [1092, 428] on span "Details" at bounding box center [1101, 438] width 46 height 20
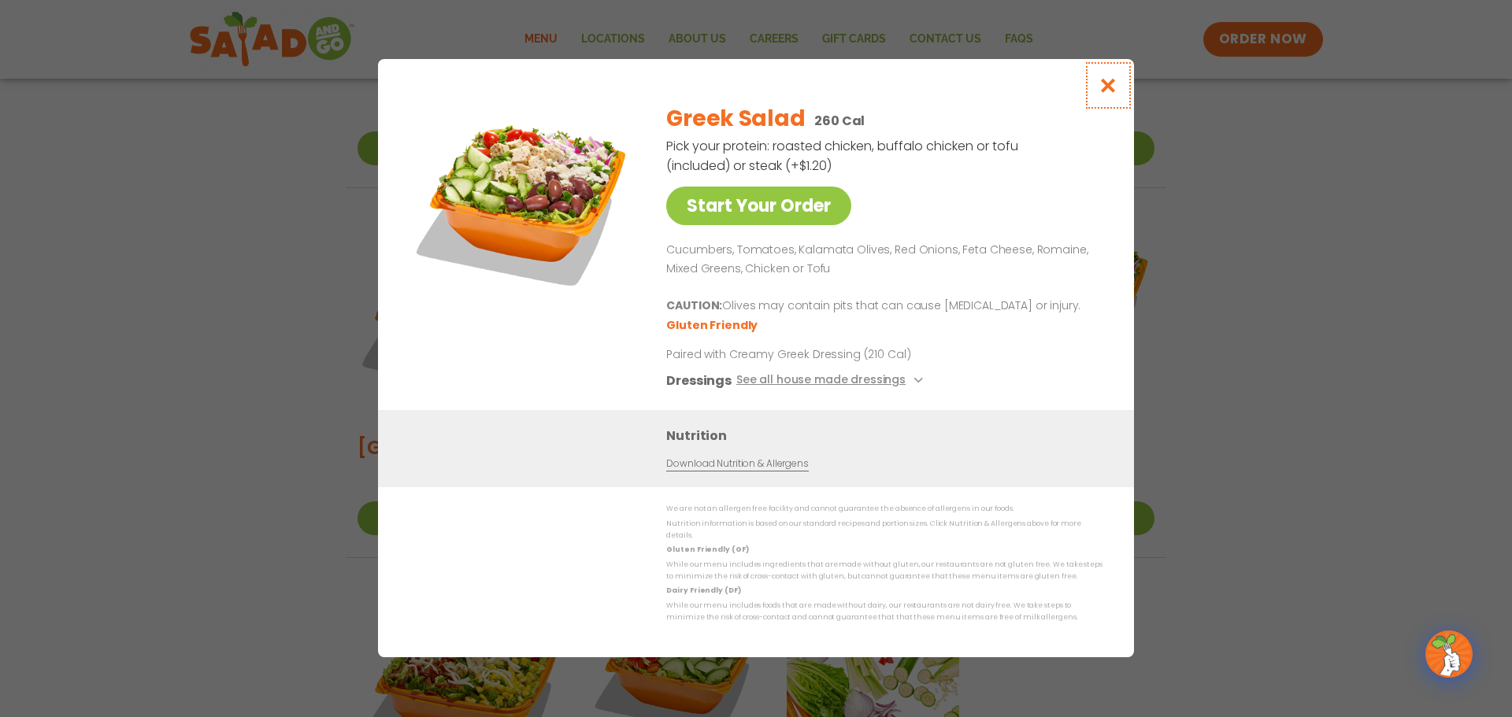
click at [1115, 94] on icon "Close modal" at bounding box center [1108, 85] width 20 height 17
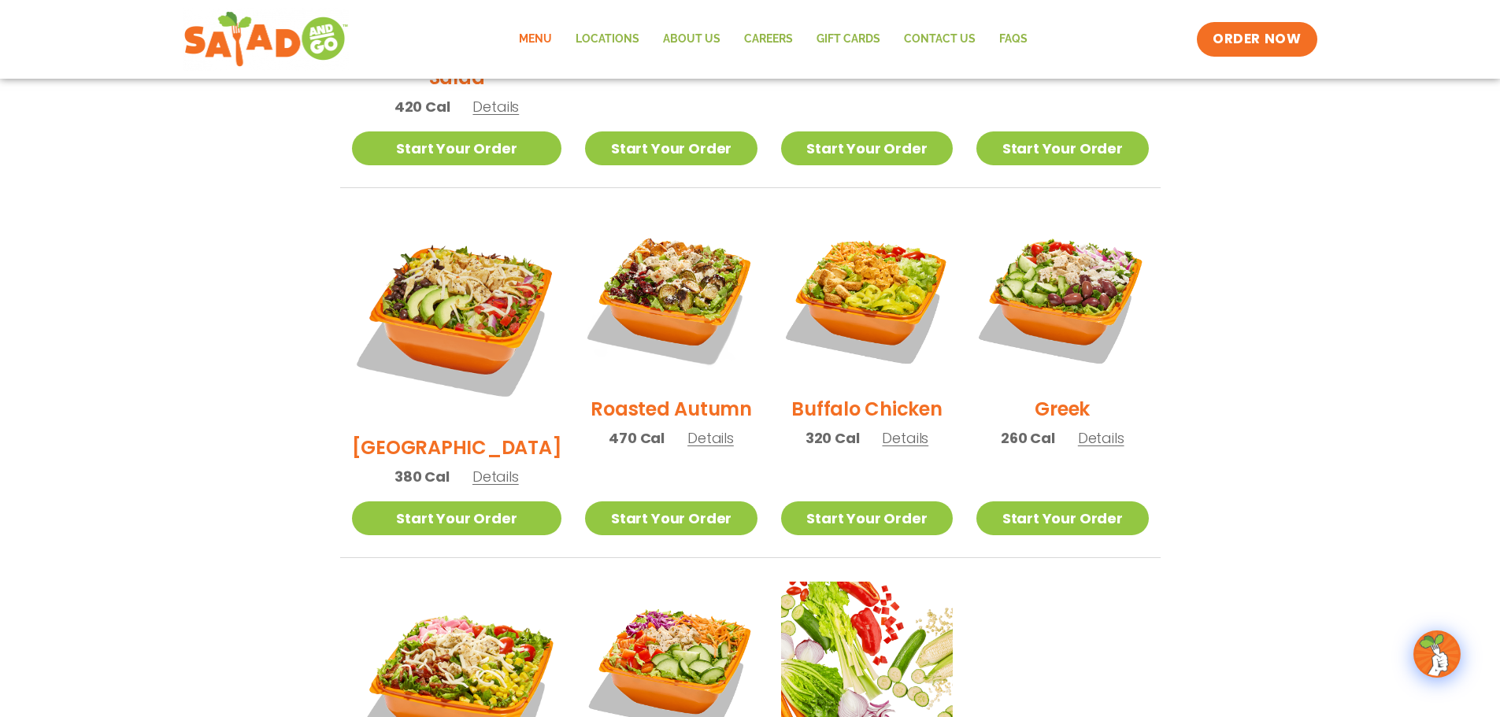
click at [1080, 428] on span "Details" at bounding box center [1101, 438] width 46 height 20
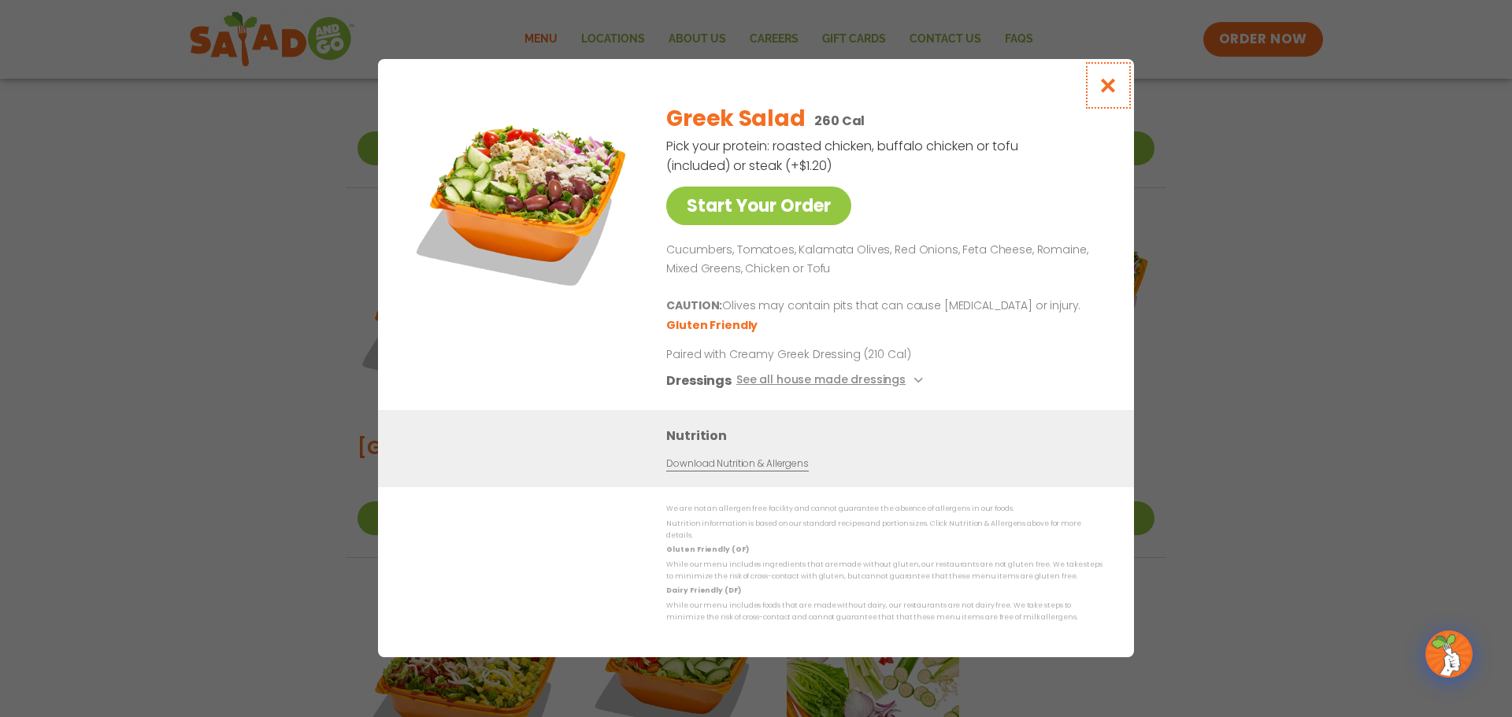
click at [1116, 90] on icon "Close modal" at bounding box center [1108, 85] width 20 height 17
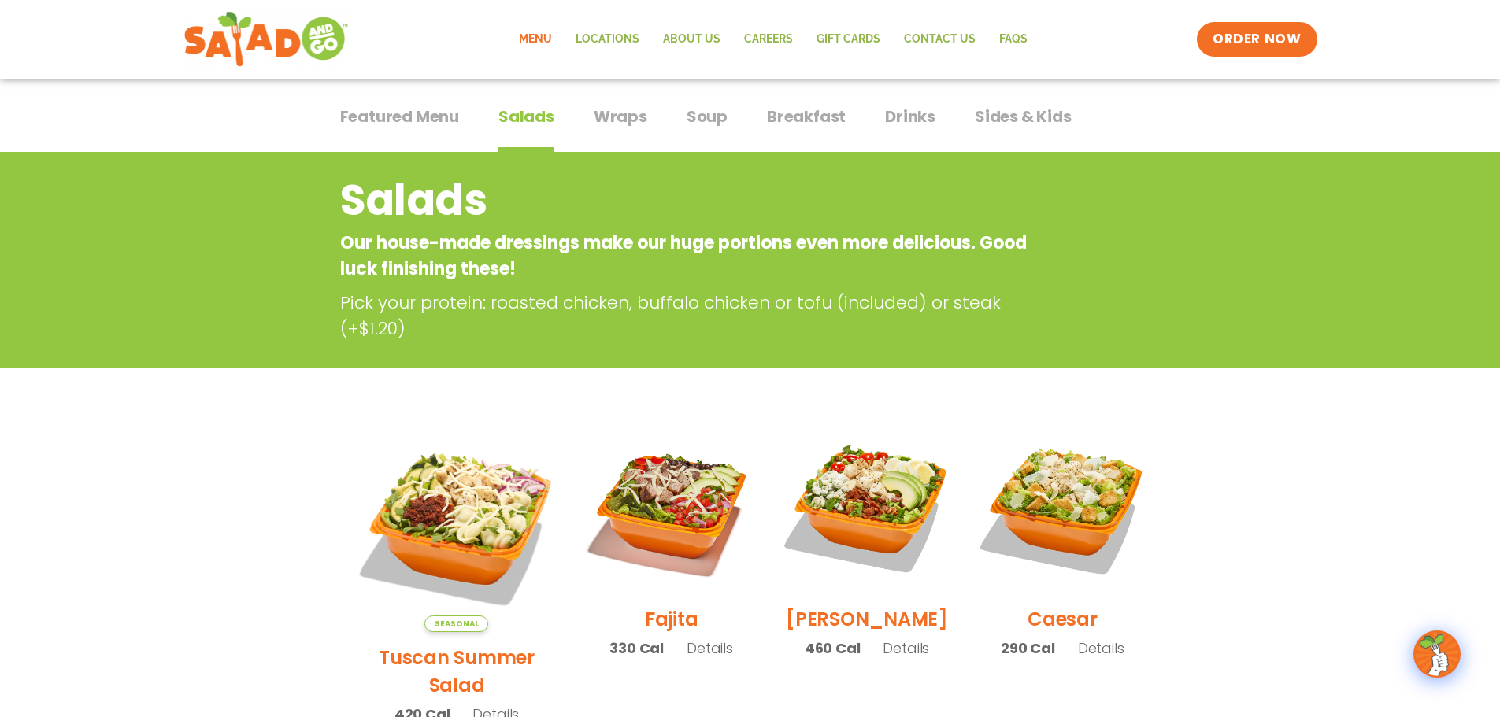
scroll to position [0, 0]
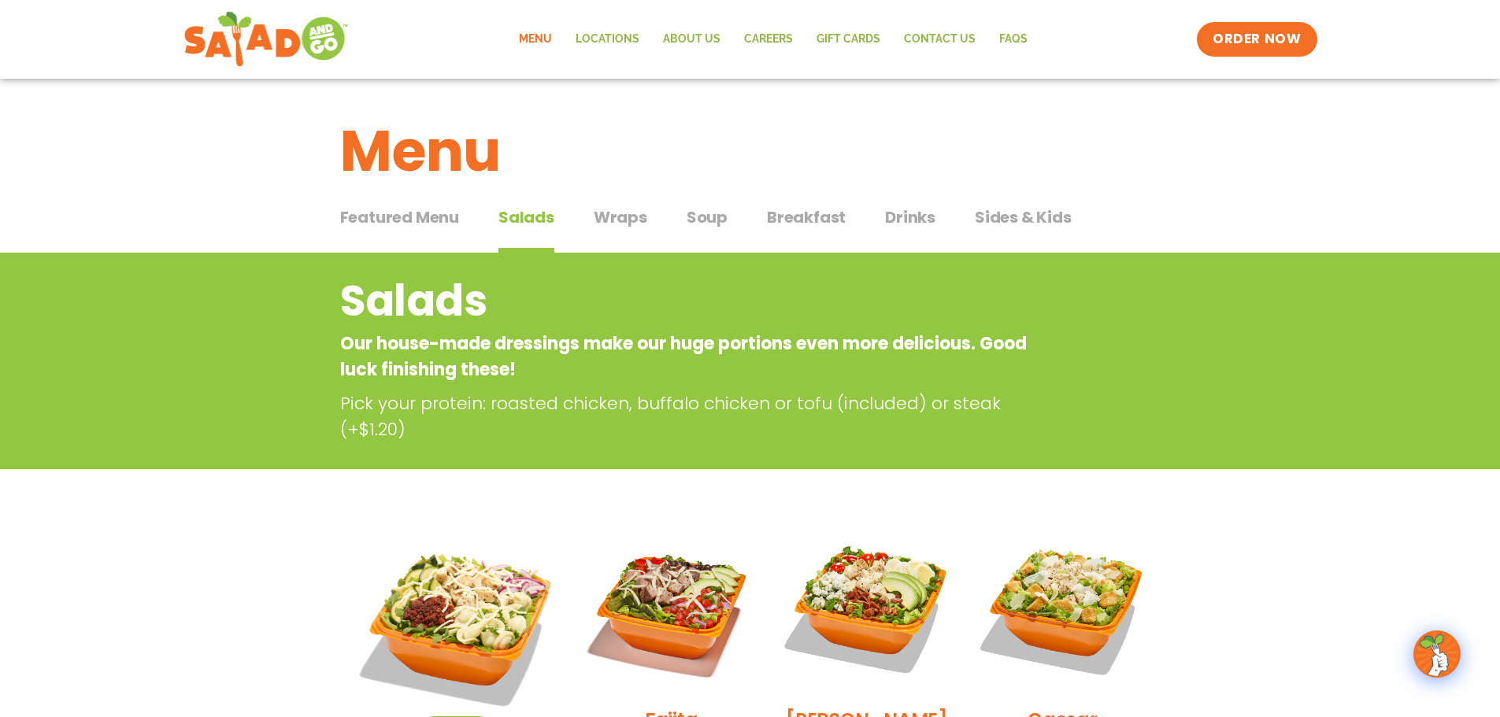
click at [624, 219] on span "Wraps" at bounding box center [621, 217] width 54 height 24
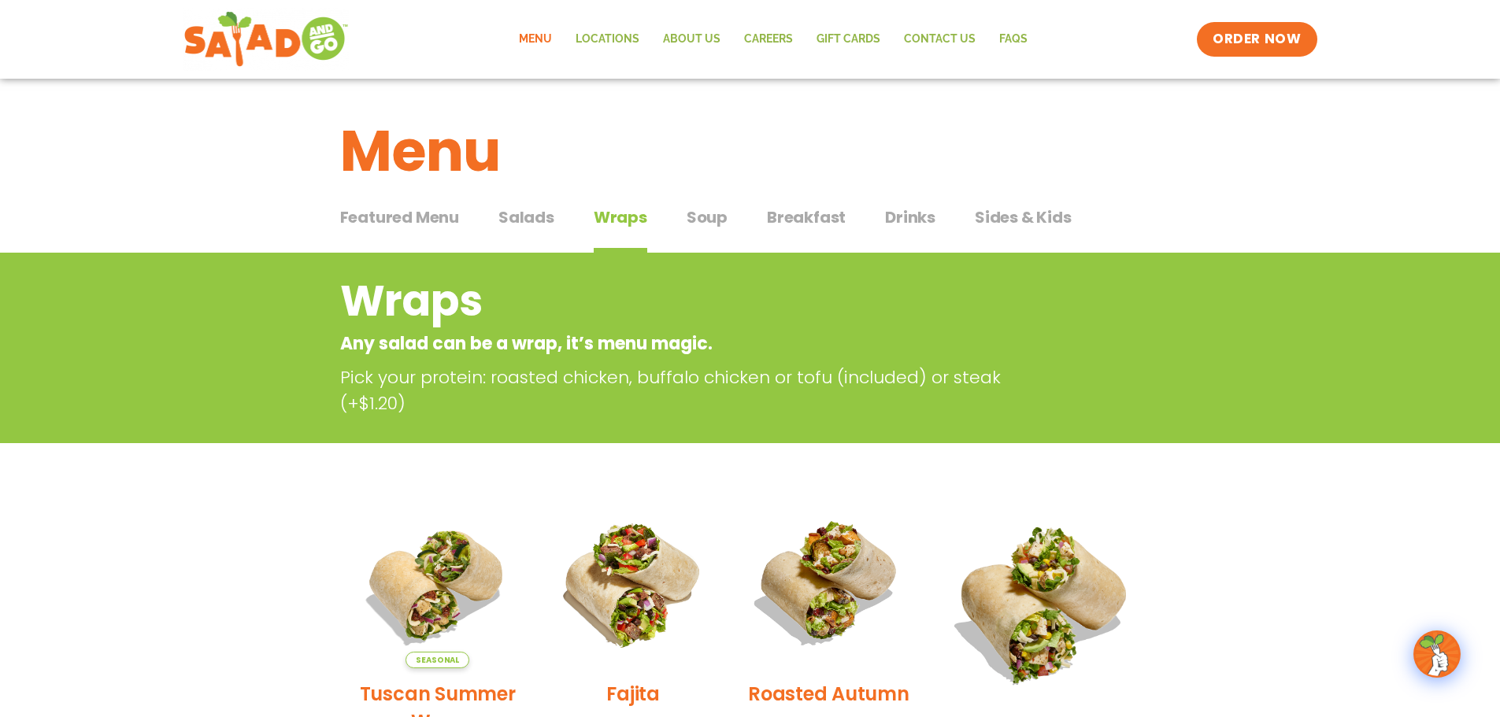
click at [542, 220] on span "Salads" at bounding box center [526, 217] width 56 height 24
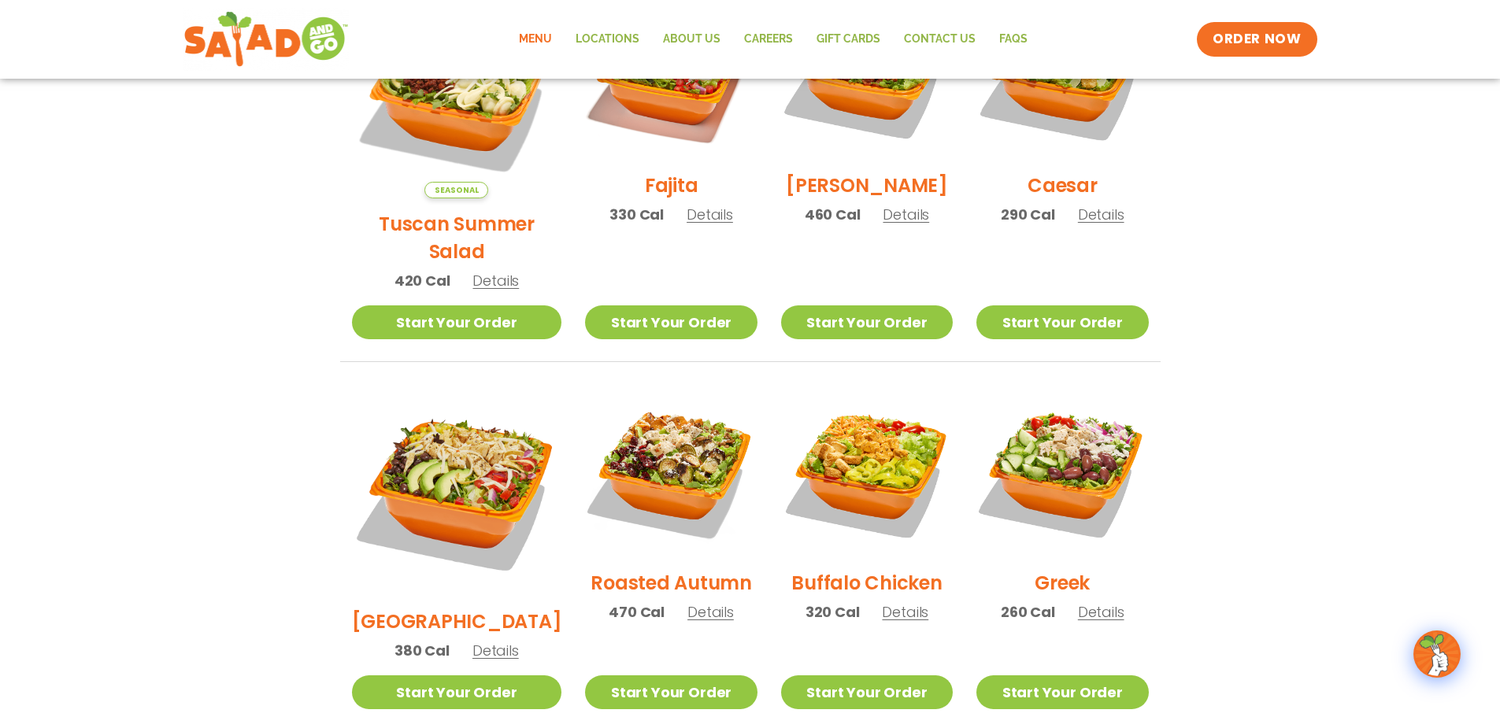
scroll to position [394, 0]
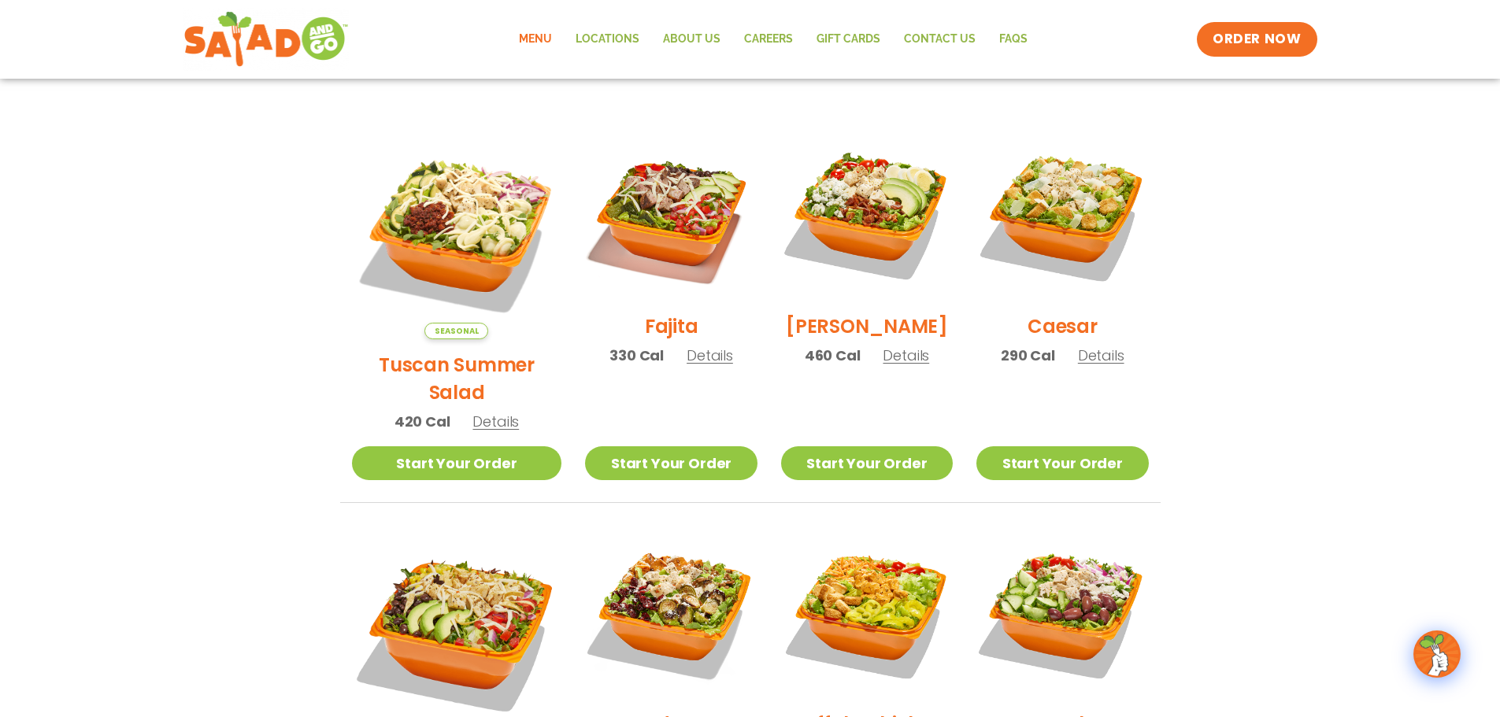
click at [690, 365] on span "Details" at bounding box center [710, 356] width 46 height 20
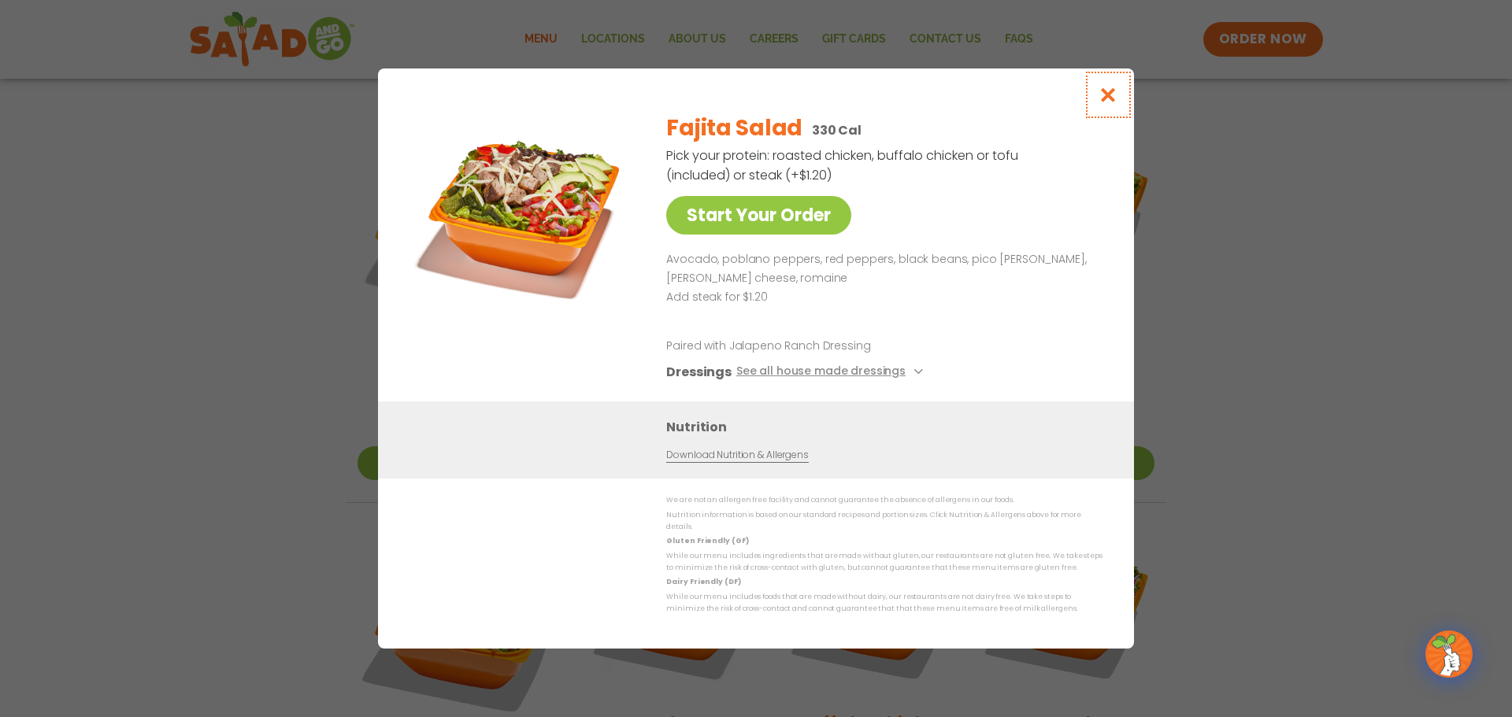
click at [1111, 102] on icon "Close modal" at bounding box center [1108, 95] width 20 height 17
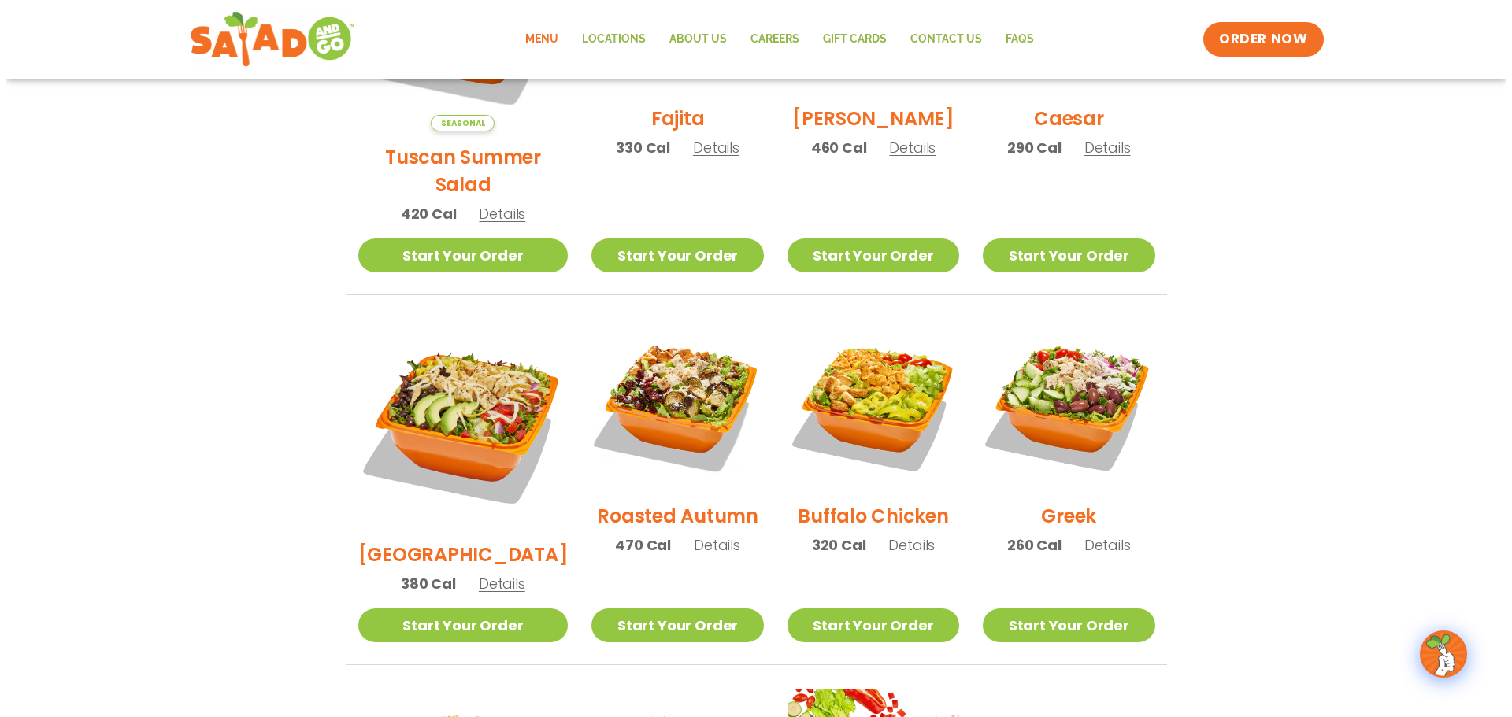
scroll to position [1023, 0]
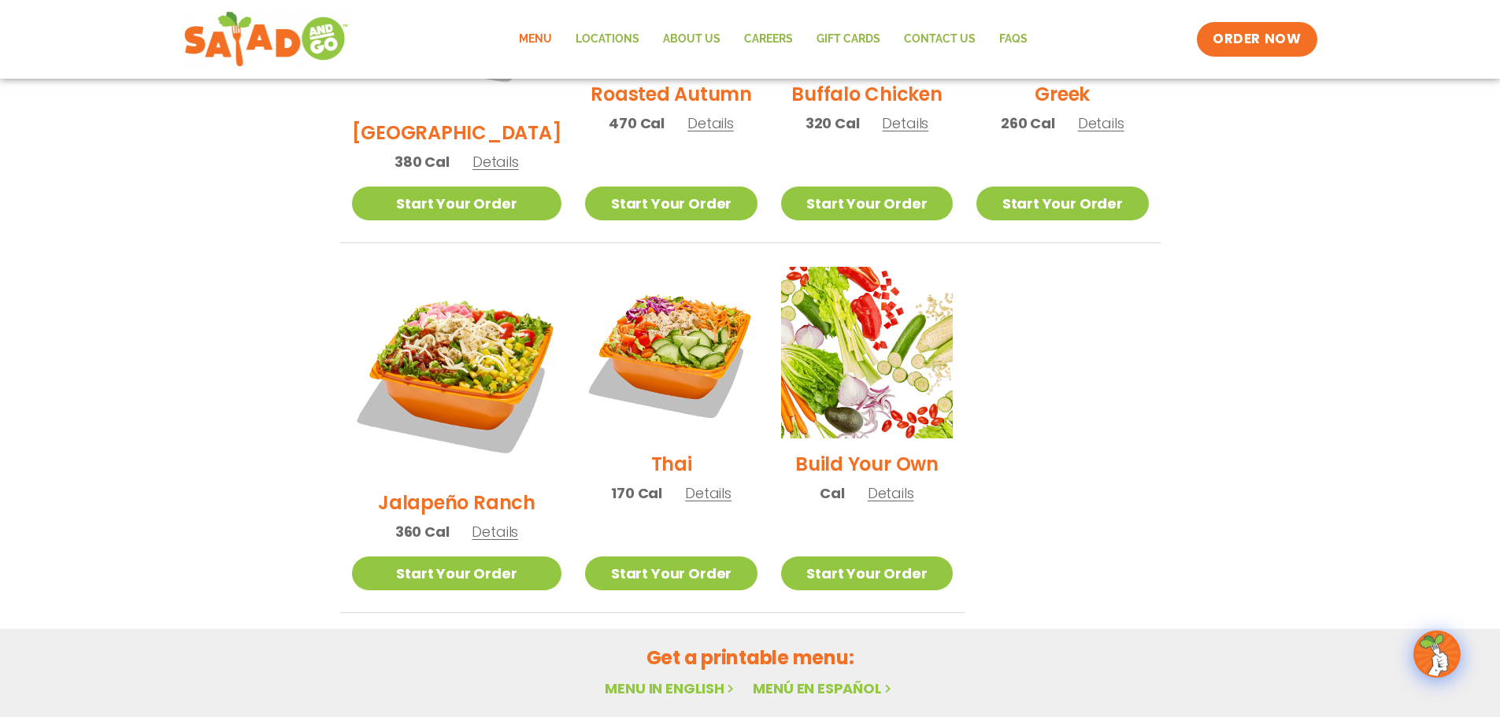
click at [498, 522] on span "Details" at bounding box center [495, 532] width 46 height 20
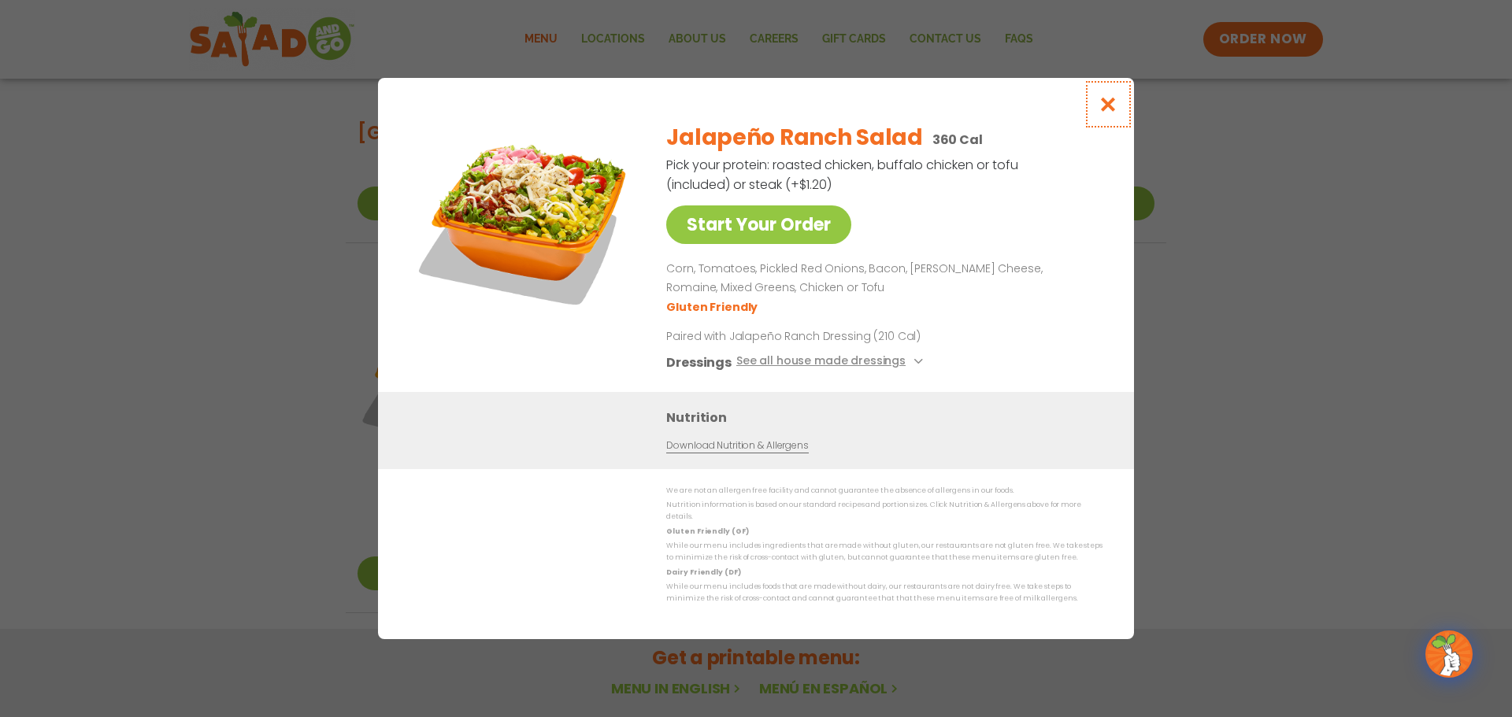
click at [1101, 109] on icon "Close modal" at bounding box center [1108, 104] width 20 height 17
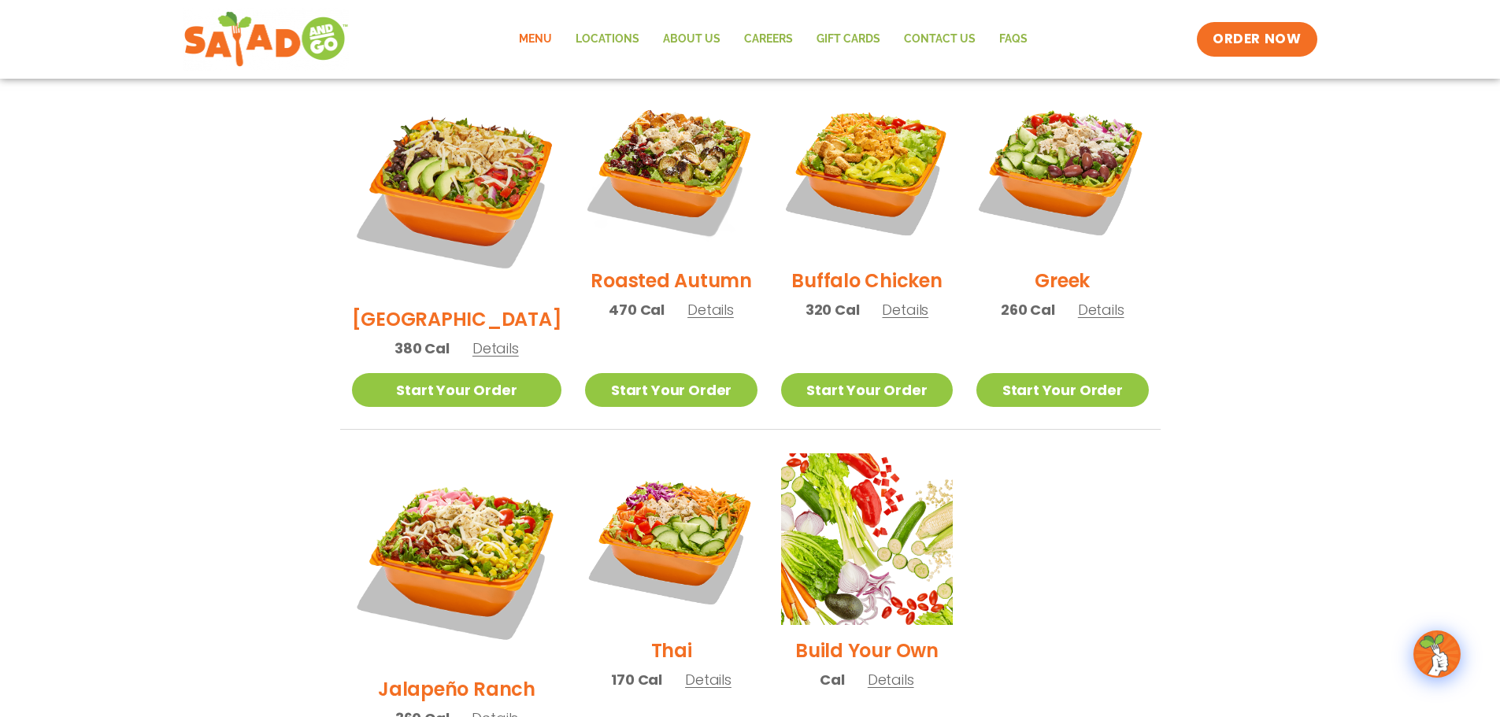
scroll to position [834, 0]
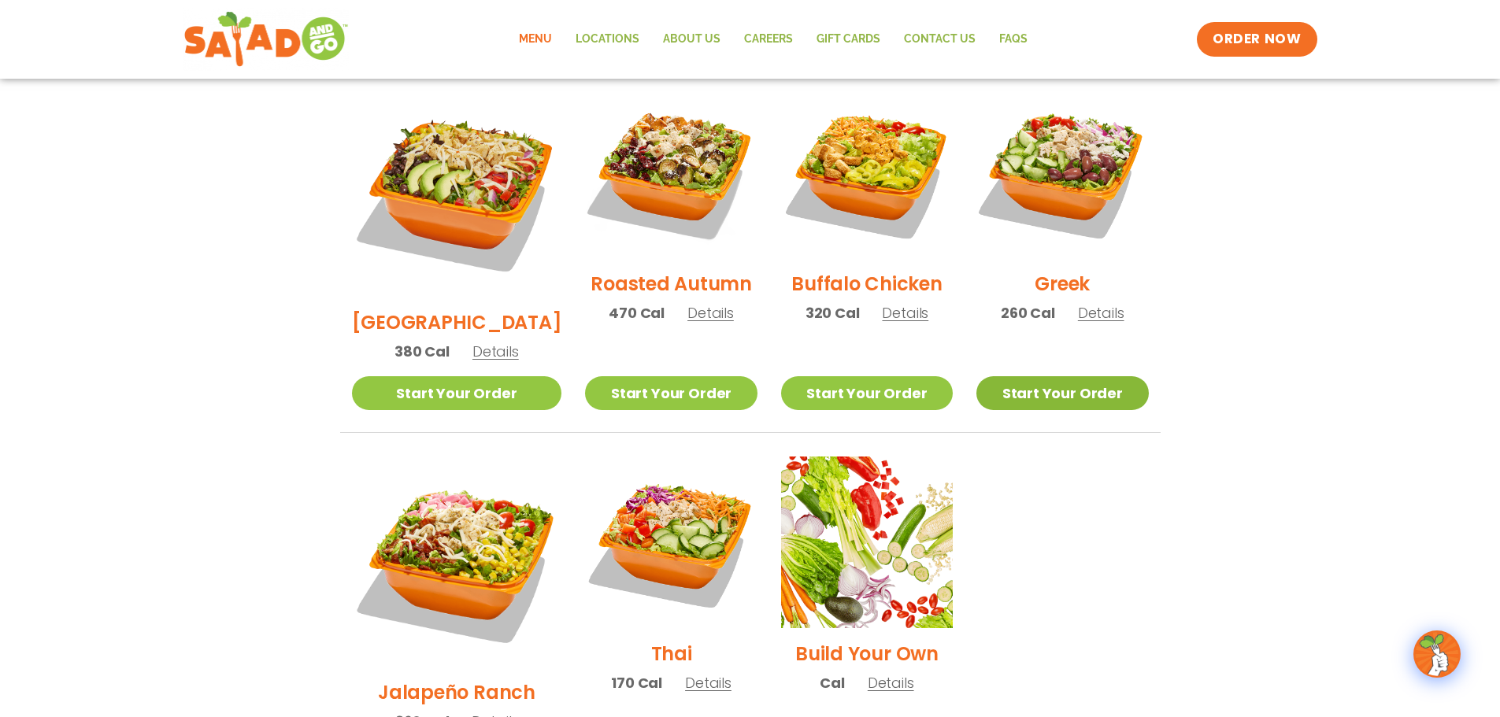
click at [1086, 376] on link "Start Your Order" at bounding box center [1062, 393] width 172 height 34
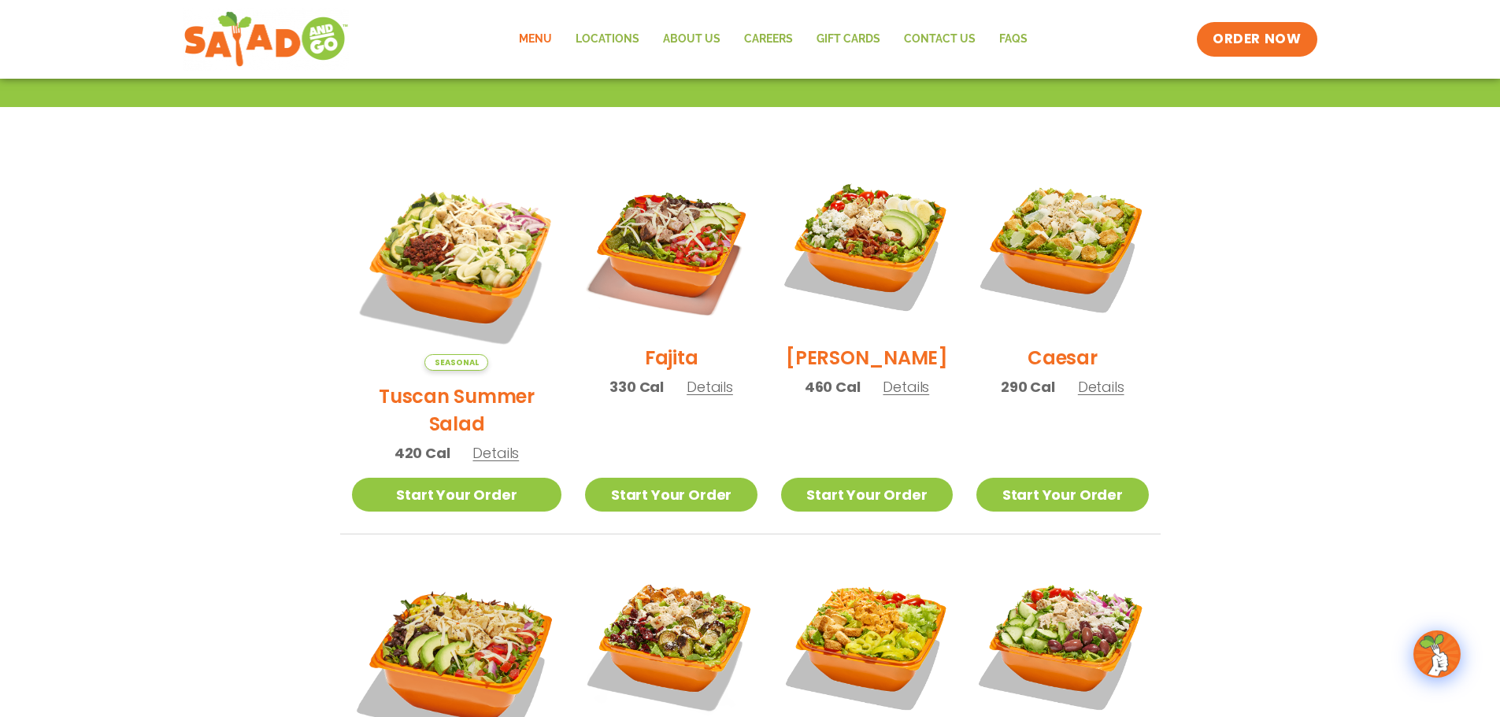
scroll to position [630, 0]
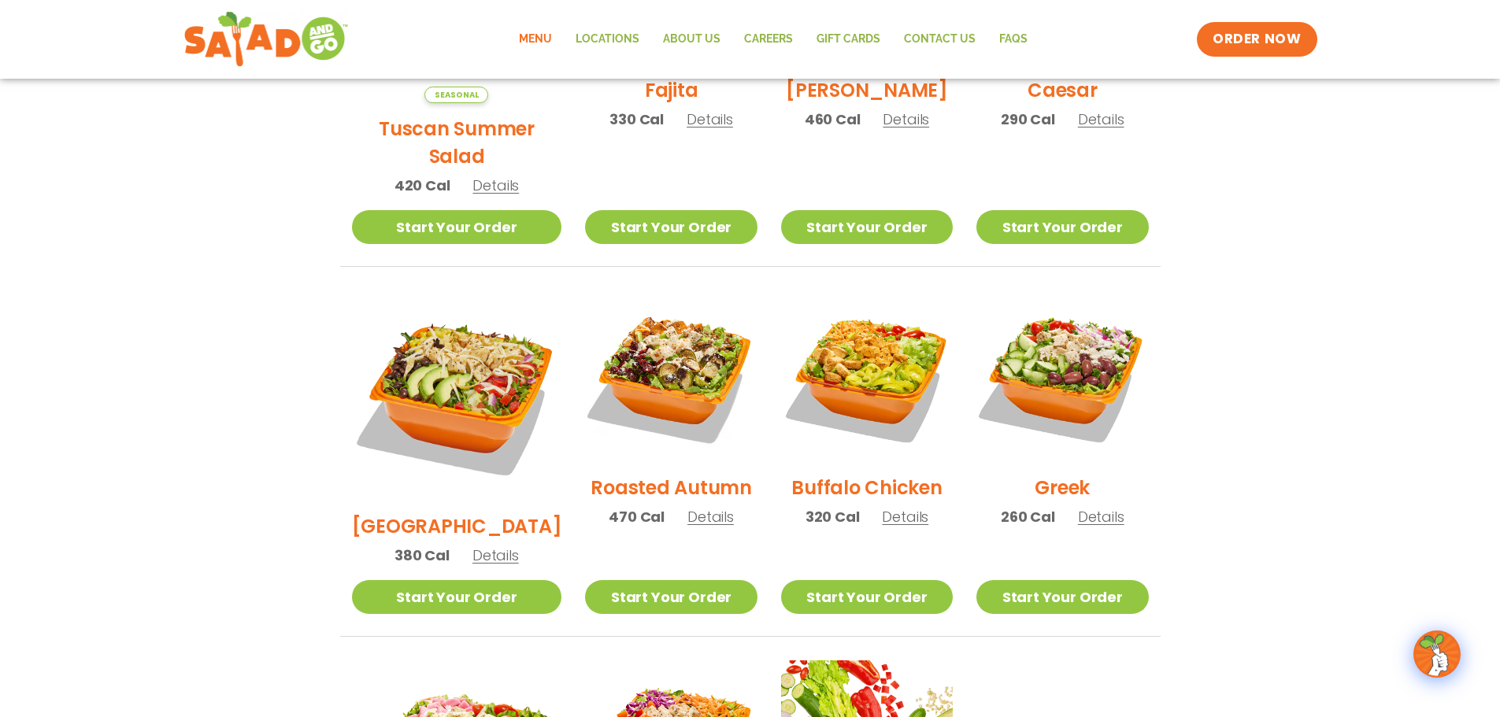
click at [1089, 507] on span "Details" at bounding box center [1101, 517] width 46 height 20
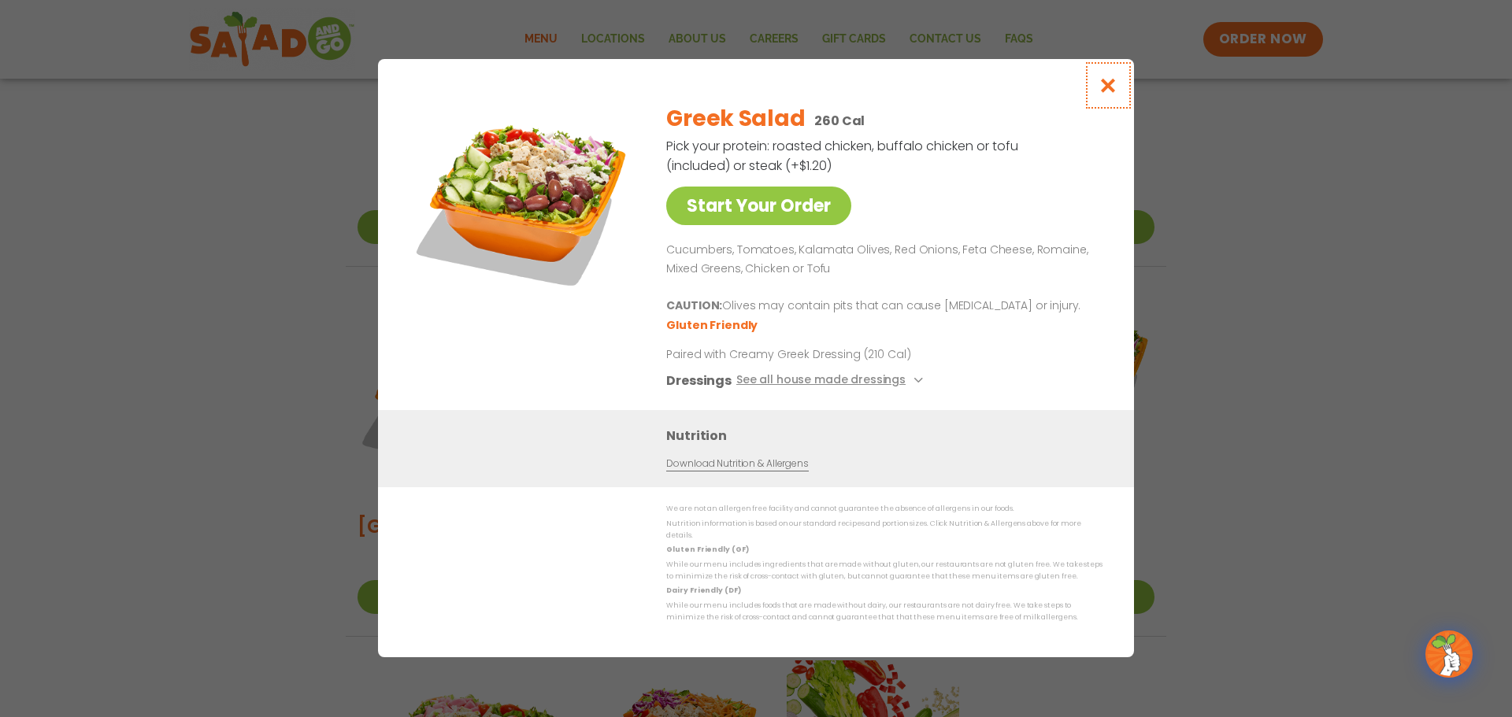
click at [1108, 84] on icon "Close modal" at bounding box center [1108, 85] width 20 height 17
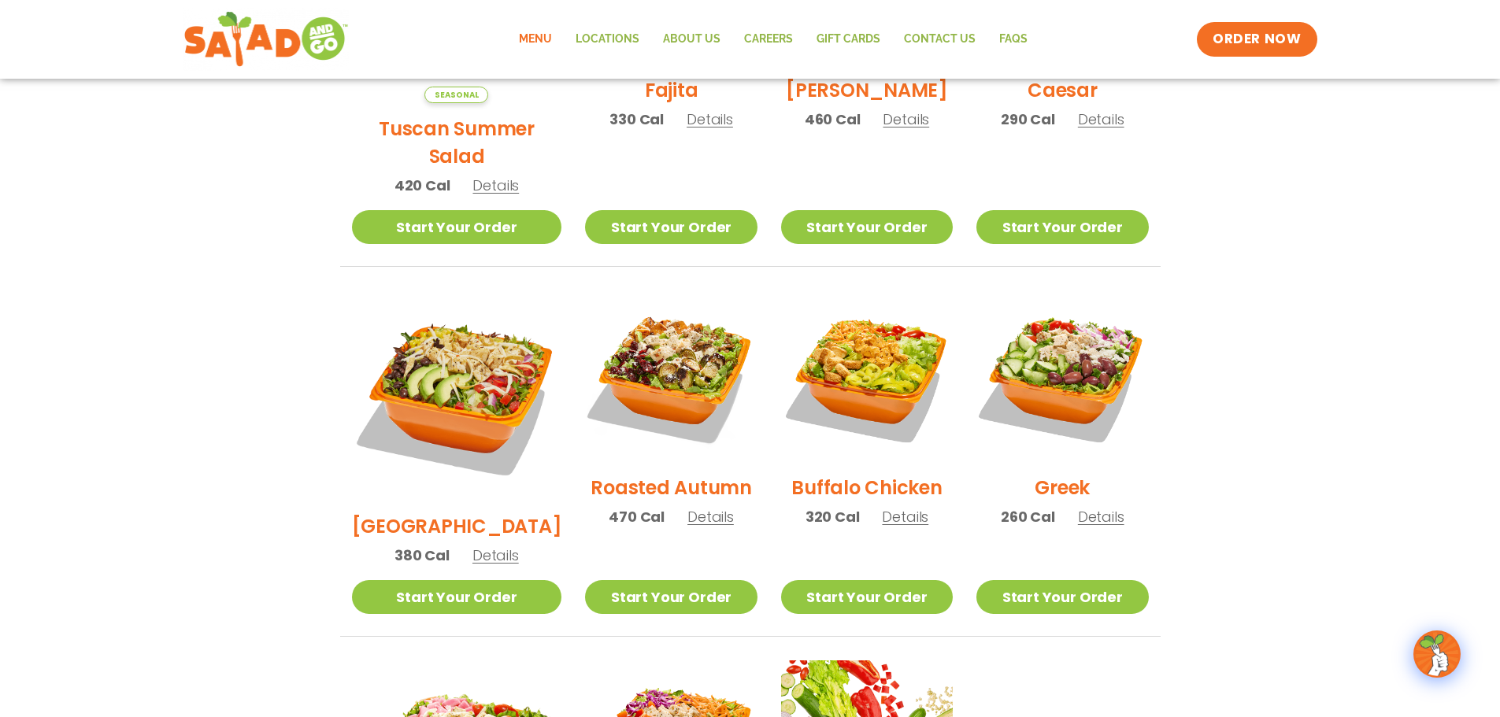
click at [1093, 507] on span "Details" at bounding box center [1101, 517] width 46 height 20
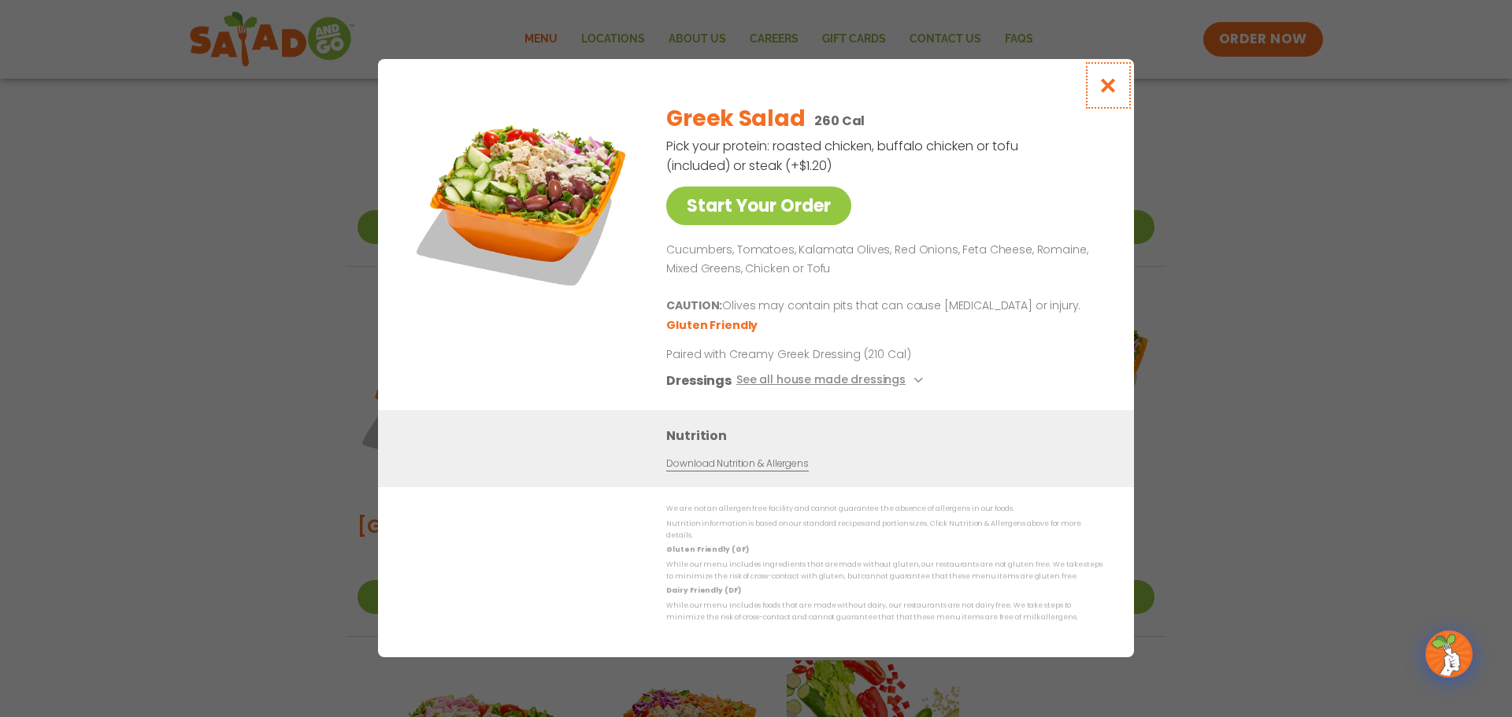
click at [1096, 93] on button "Close modal" at bounding box center [1108, 85] width 51 height 53
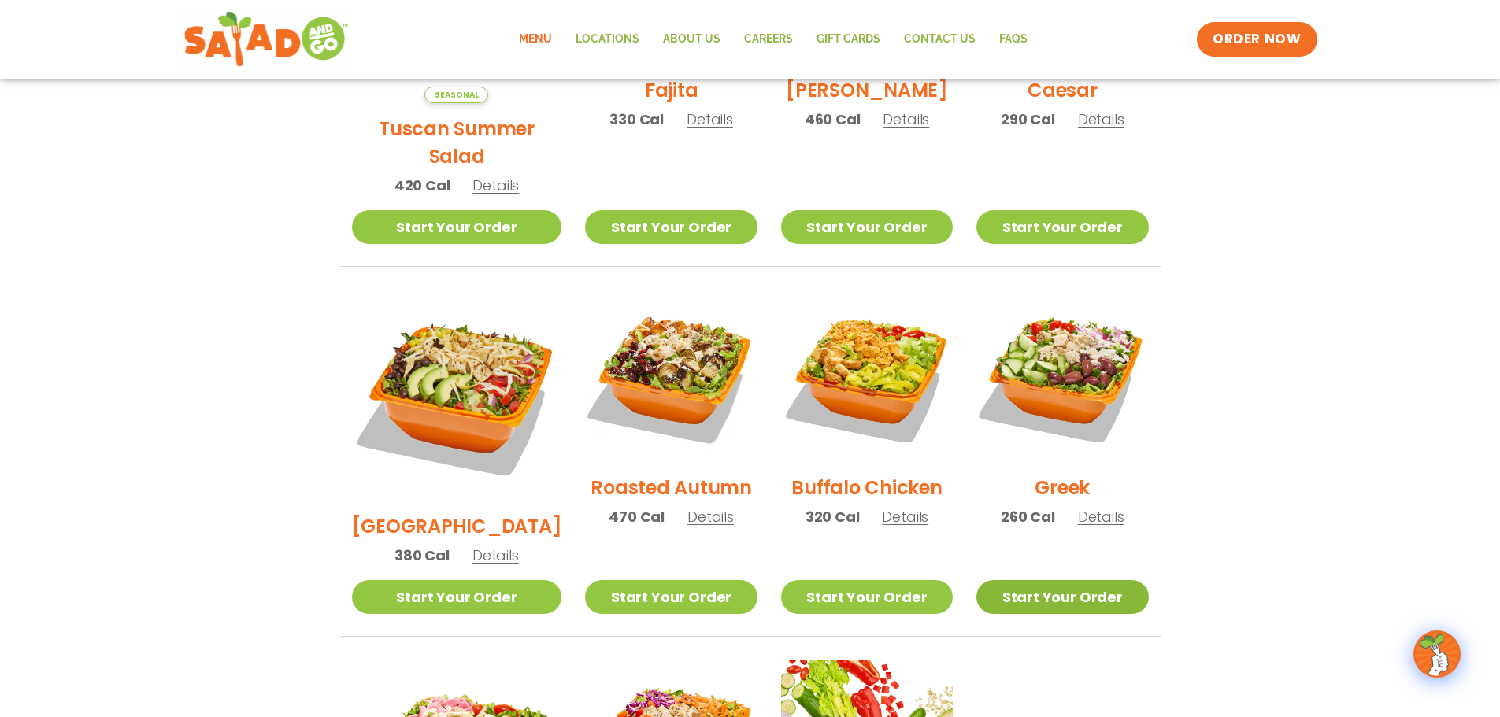
click at [1051, 580] on link "Start Your Order" at bounding box center [1062, 597] width 172 height 34
